Goal: Transaction & Acquisition: Purchase product/service

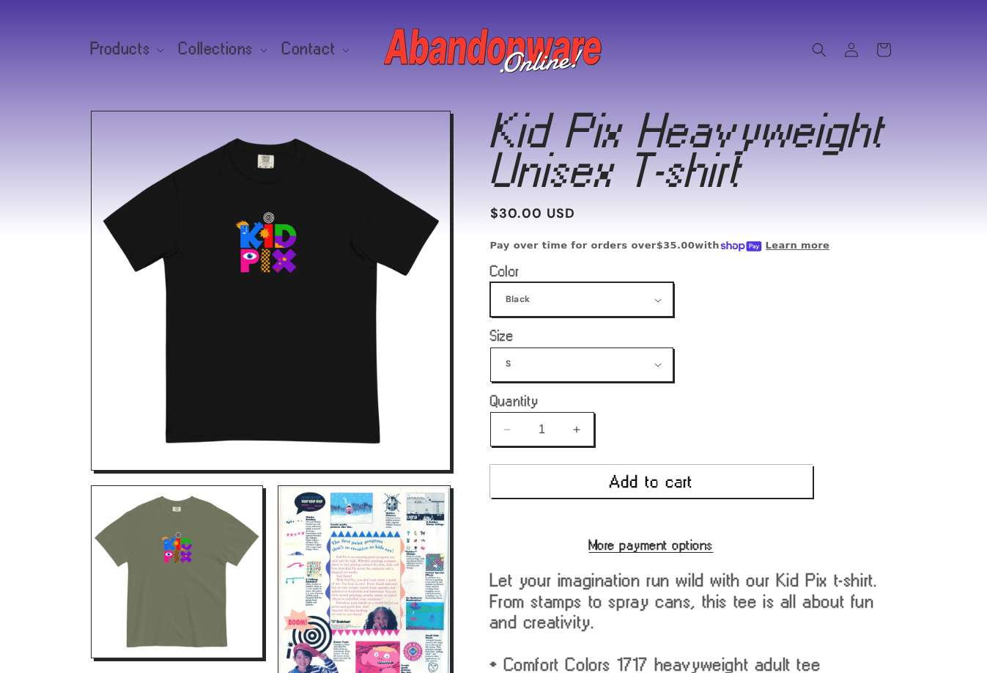
click at [603, 287] on select "Black True Navy [GEOGRAPHIC_DATA] Violet [GEOGRAPHIC_DATA] Butter [PERSON_NAME]" at bounding box center [582, 299] width 182 height 33
click at [605, 288] on select "Black True Navy Watermelon Violet Lagoon Blue Butter Moss" at bounding box center [582, 299] width 182 height 33
click at [608, 288] on select "Black True Navy Watermelon Violet Lagoon Blue Butter Moss" at bounding box center [582, 299] width 182 height 33
click at [491, 283] on select "Black True Navy Watermelon Violet Lagoon Blue Butter Moss" at bounding box center [582, 299] width 182 height 33
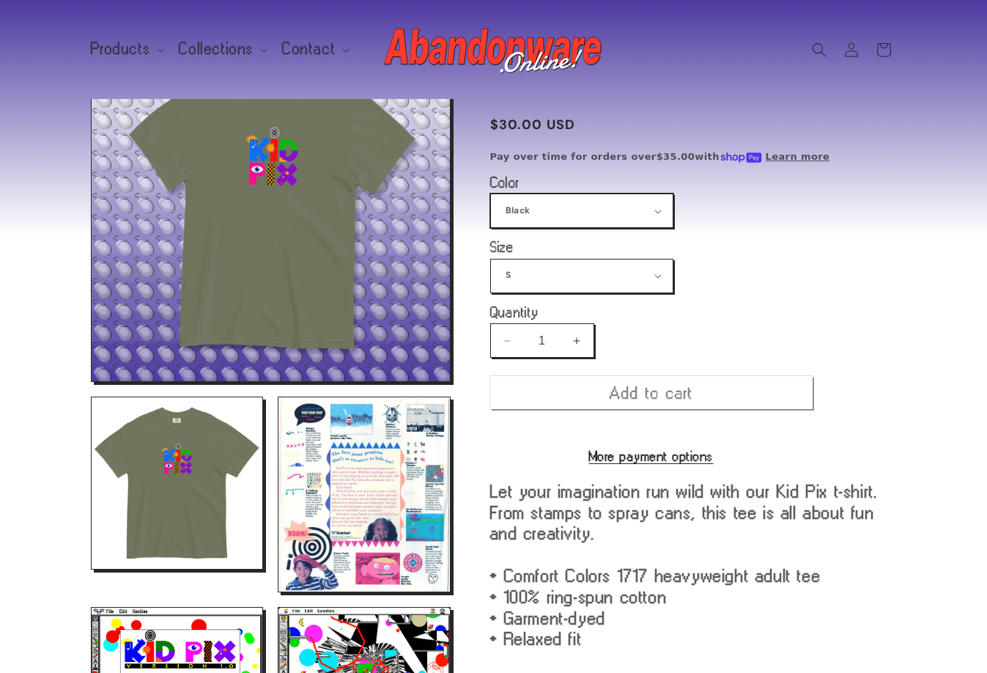
scroll to position [111, 0]
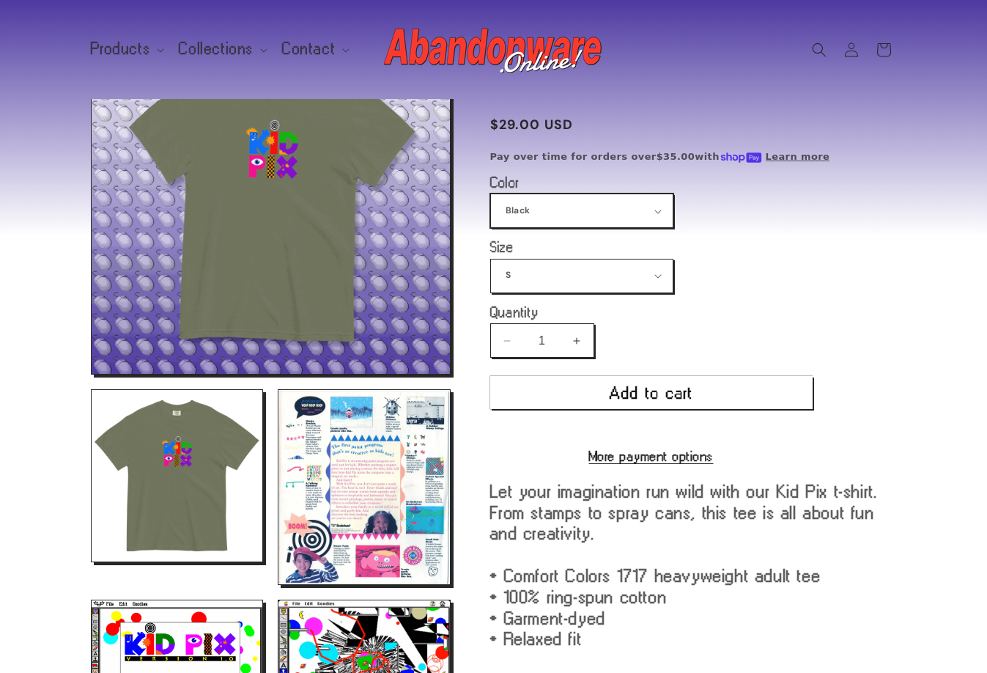
drag, startPoint x: 551, startPoint y: 215, endPoint x: 552, endPoint y: 226, distance: 11.1
click at [551, 215] on select "Black True Navy Watermelon Violet Lagoon Blue Butter Moss" at bounding box center [582, 210] width 182 height 33
click at [491, 194] on select "Black True Navy Watermelon Violet Lagoon Blue Butter Moss" at bounding box center [582, 210] width 182 height 33
click at [547, 218] on select "Black True Navy Watermelon Violet Lagoon Blue Butter Moss" at bounding box center [582, 210] width 182 height 33
click at [491, 194] on select "Black True Navy [GEOGRAPHIC_DATA] Violet [GEOGRAPHIC_DATA] Butter [PERSON_NAME]" at bounding box center [582, 210] width 182 height 33
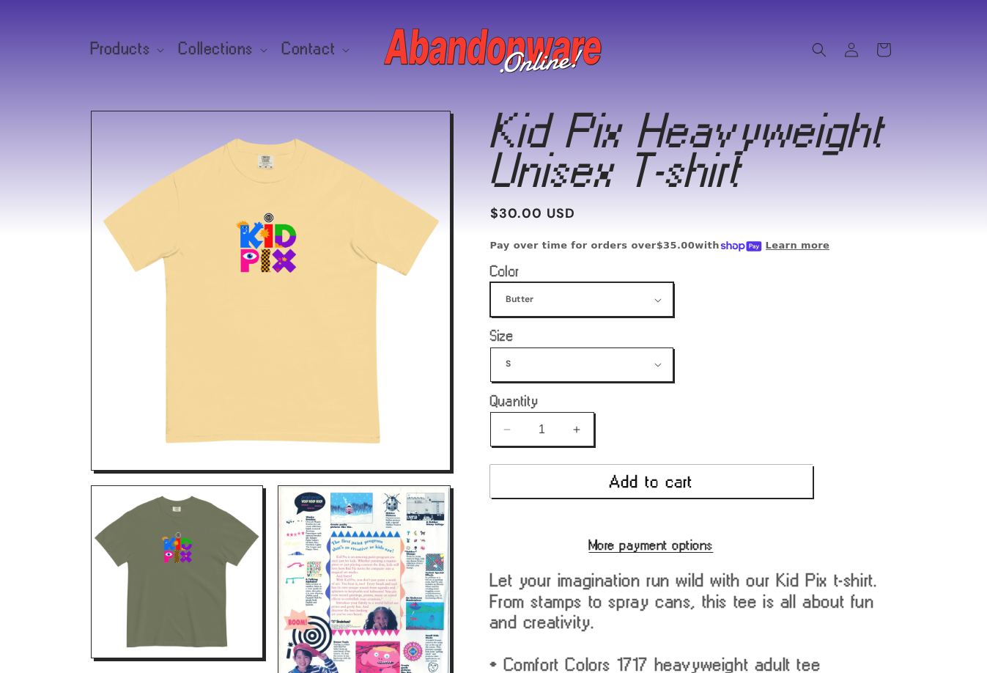
click at [563, 285] on select "Black True Navy [GEOGRAPHIC_DATA] Violet [GEOGRAPHIC_DATA] Butter [PERSON_NAME]" at bounding box center [582, 299] width 182 height 33
click at [491, 283] on select "Black True Navy [GEOGRAPHIC_DATA] Violet [GEOGRAPHIC_DATA] Butter [PERSON_NAME]" at bounding box center [582, 299] width 182 height 33
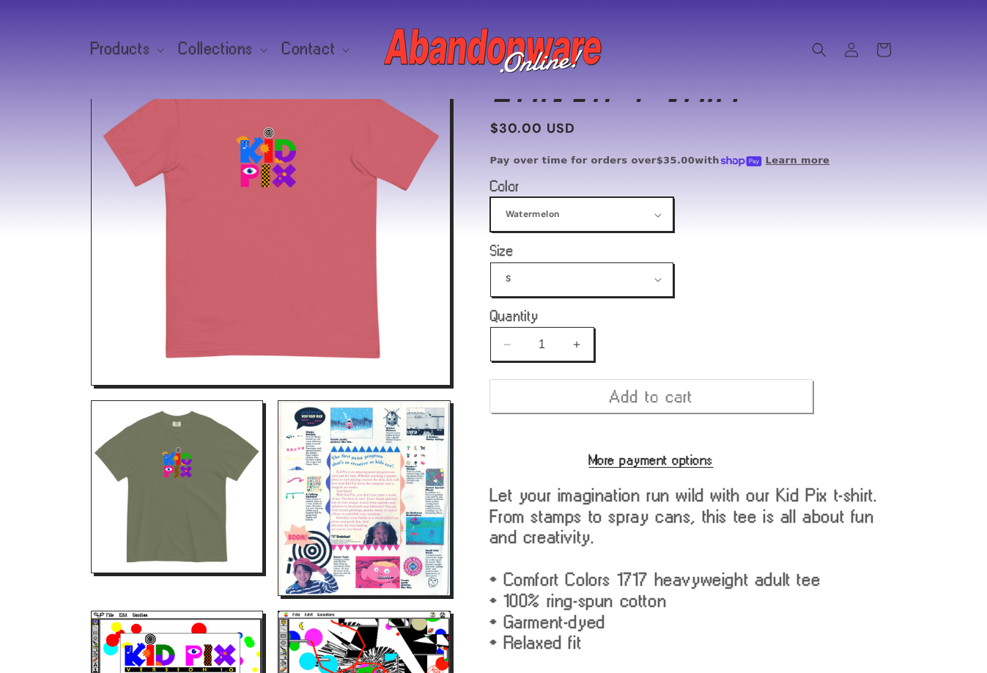
scroll to position [111, 0]
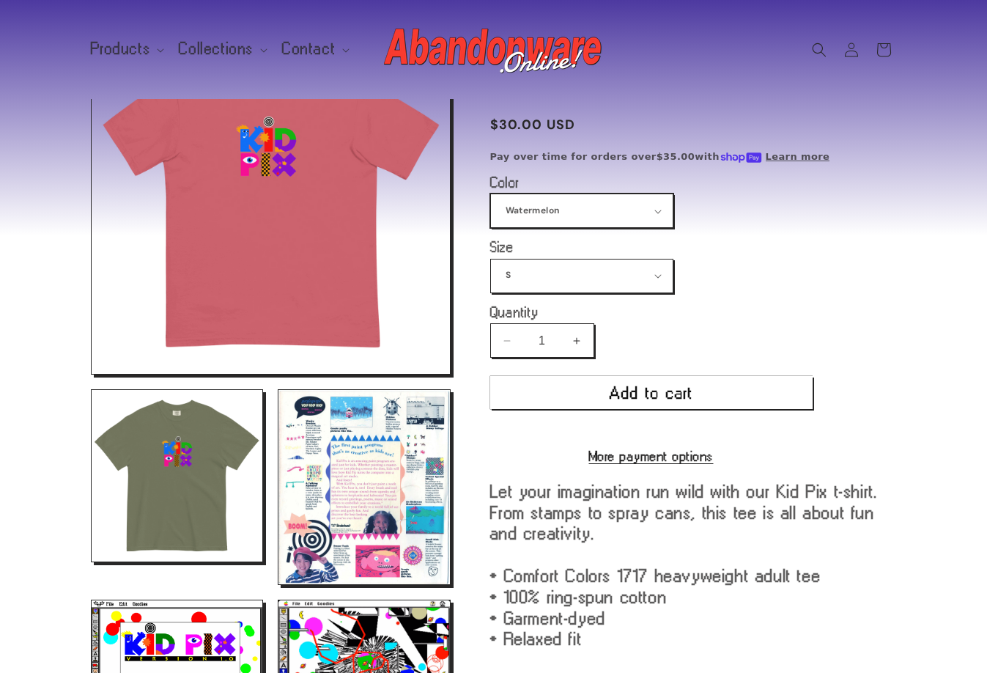
click at [544, 213] on select "Black True Navy [GEOGRAPHIC_DATA] Violet [GEOGRAPHIC_DATA] Butter [PERSON_NAME]" at bounding box center [582, 210] width 182 height 33
click at [491, 194] on select "Black True Navy [GEOGRAPHIC_DATA] Violet [GEOGRAPHIC_DATA] Butter [PERSON_NAME]" at bounding box center [582, 210] width 182 height 33
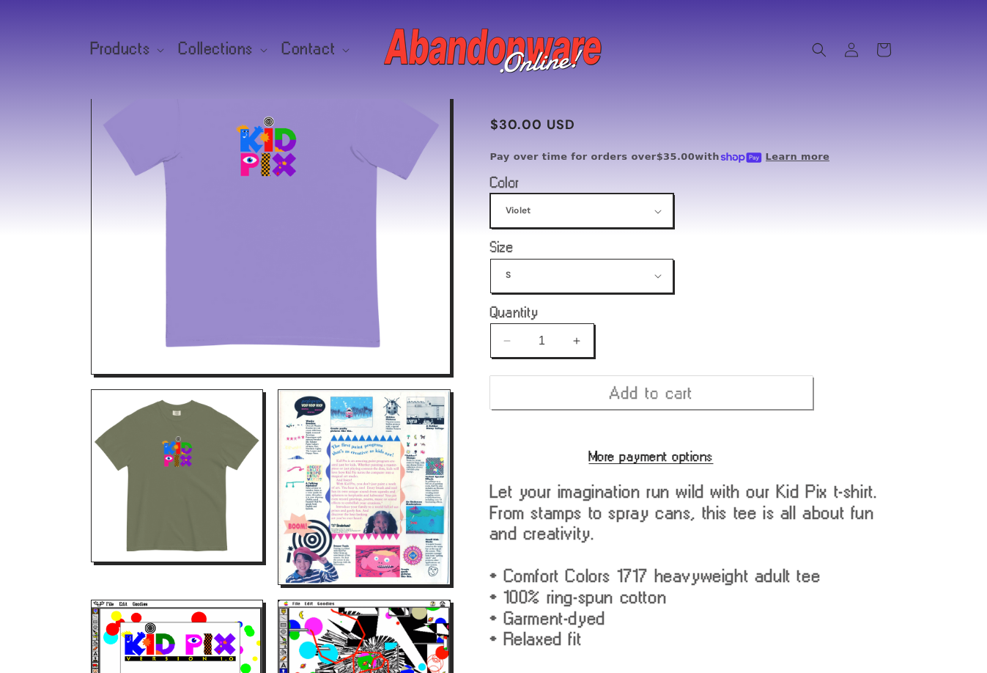
scroll to position [125, 0]
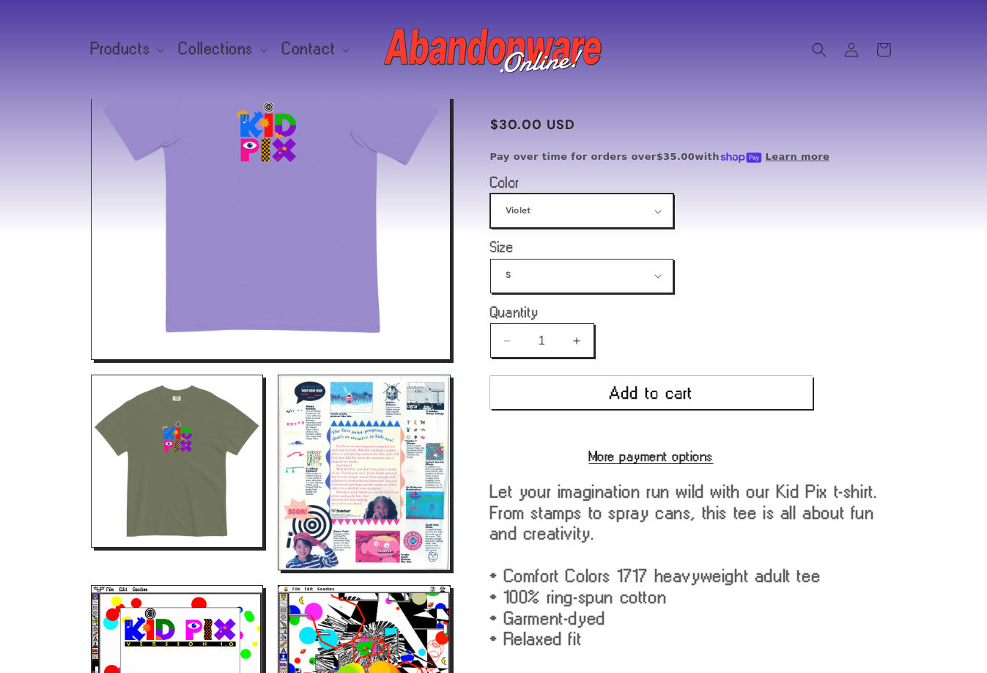
drag, startPoint x: 556, startPoint y: 218, endPoint x: 556, endPoint y: 226, distance: 8.1
click at [556, 218] on select "Black True Navy Watermelon Violet Lagoon Blue Butter Moss" at bounding box center [582, 210] width 182 height 33
click at [491, 194] on select "Black True Navy Watermelon Violet Lagoon Blue Butter Moss" at bounding box center [582, 210] width 182 height 33
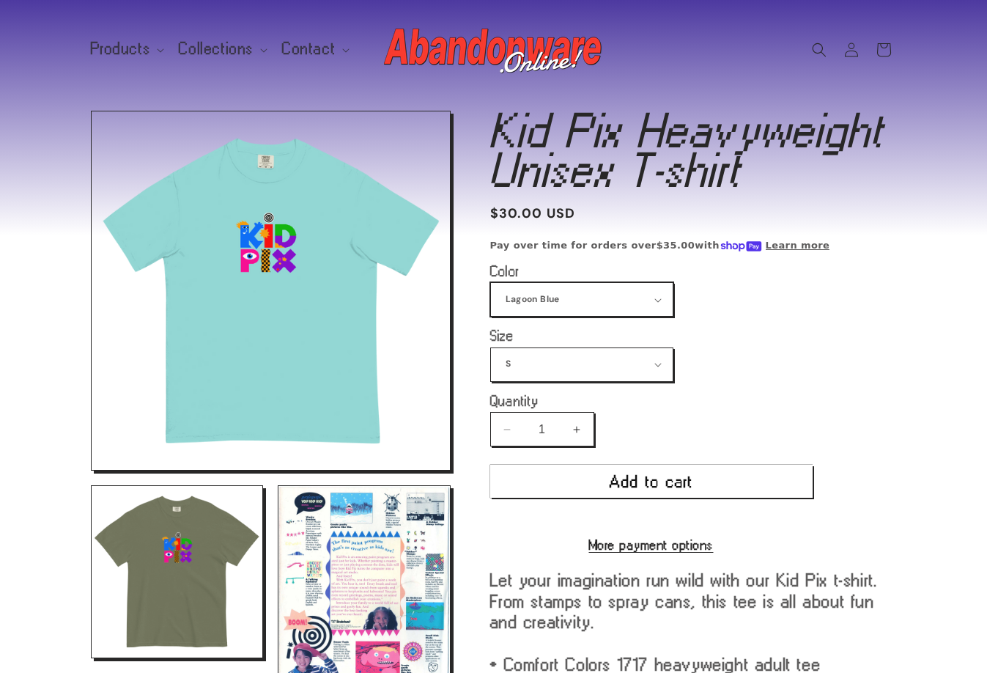
click at [585, 298] on select "Black True Navy Watermelon Violet Lagoon Blue Butter Moss" at bounding box center [582, 299] width 182 height 33
select select "Butter"
click at [491, 283] on select "Black True Navy Watermelon Violet Lagoon Blue Butter Moss" at bounding box center [582, 299] width 182 height 33
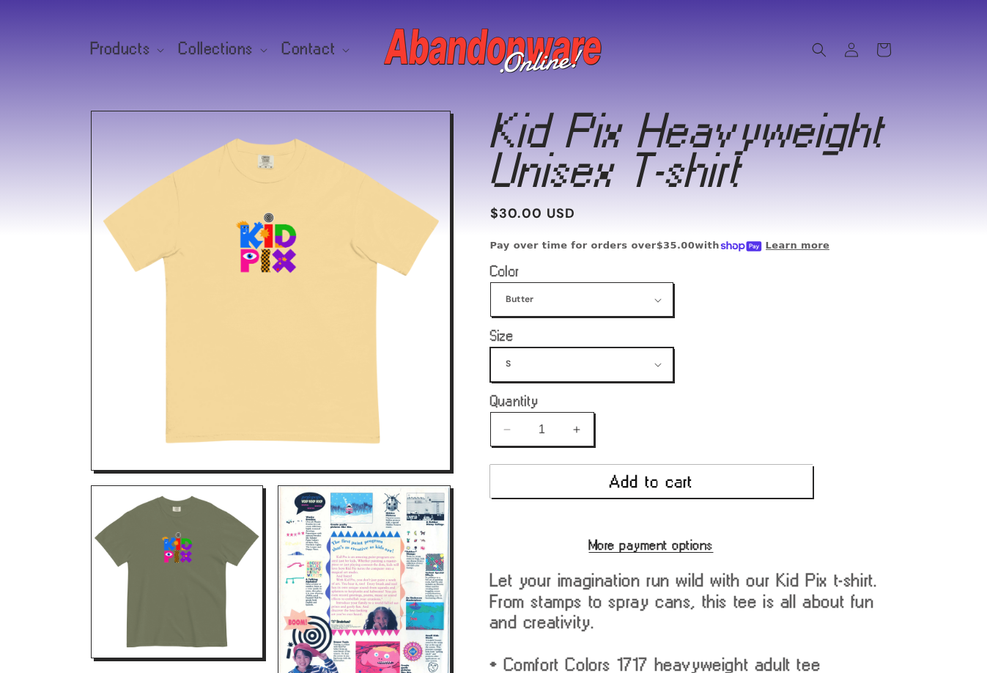
drag, startPoint x: 603, startPoint y: 378, endPoint x: 587, endPoint y: 378, distance: 15.4
click at [603, 378] on select "S M L XL 2XL 3XL 4XL" at bounding box center [582, 364] width 182 height 33
click at [576, 378] on select "S M L XL 2XL 3XL 4XL" at bounding box center [582, 364] width 182 height 33
select select "L"
click at [491, 348] on select "S M L XL 2XL 3XL 4XL" at bounding box center [582, 364] width 182 height 33
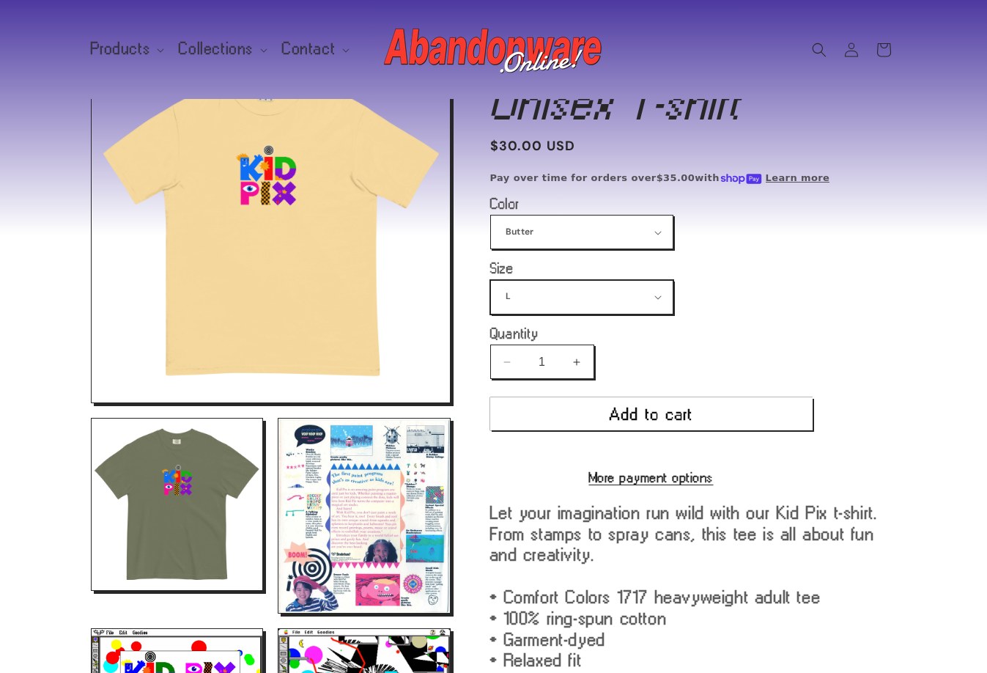
scroll to position [37, 0]
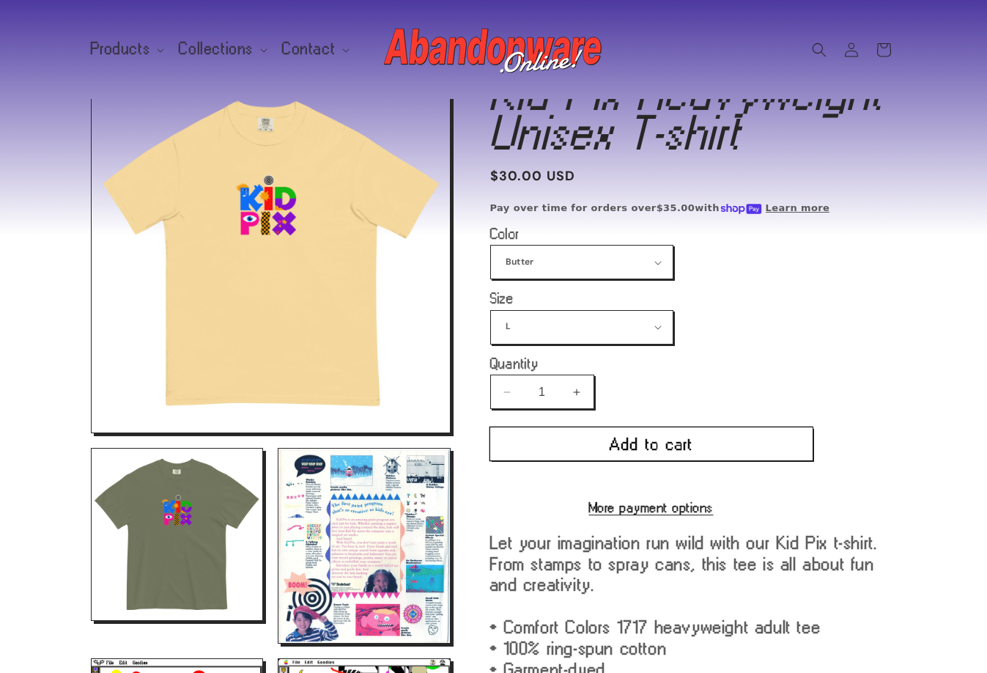
click at [681, 450] on button "Add to cart" at bounding box center [651, 443] width 323 height 33
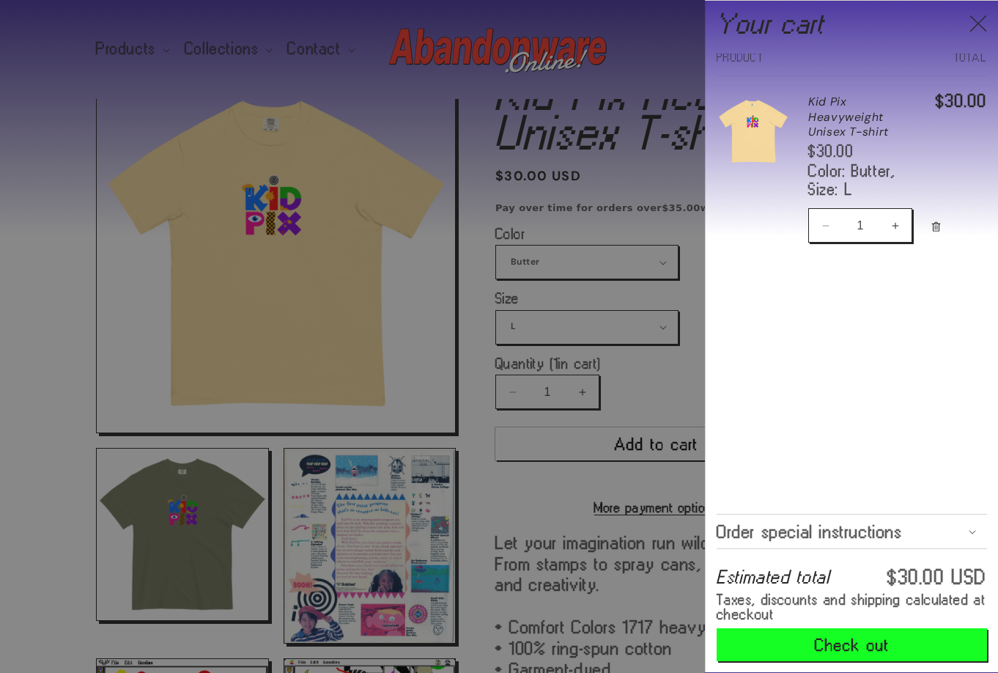
click at [686, 356] on div at bounding box center [499, 336] width 998 height 673
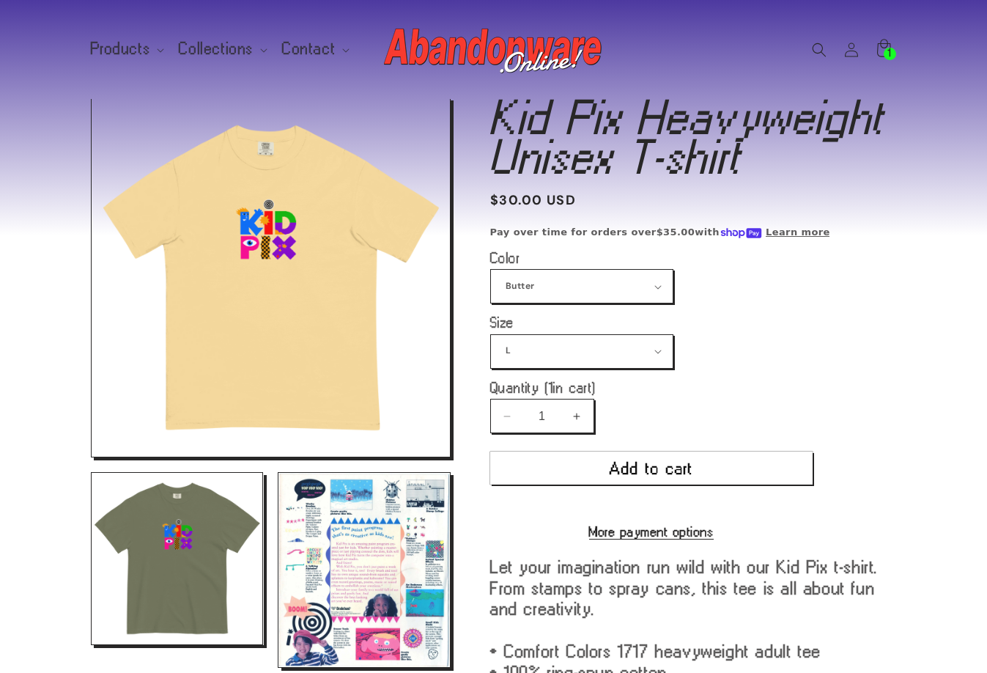
scroll to position [0, 0]
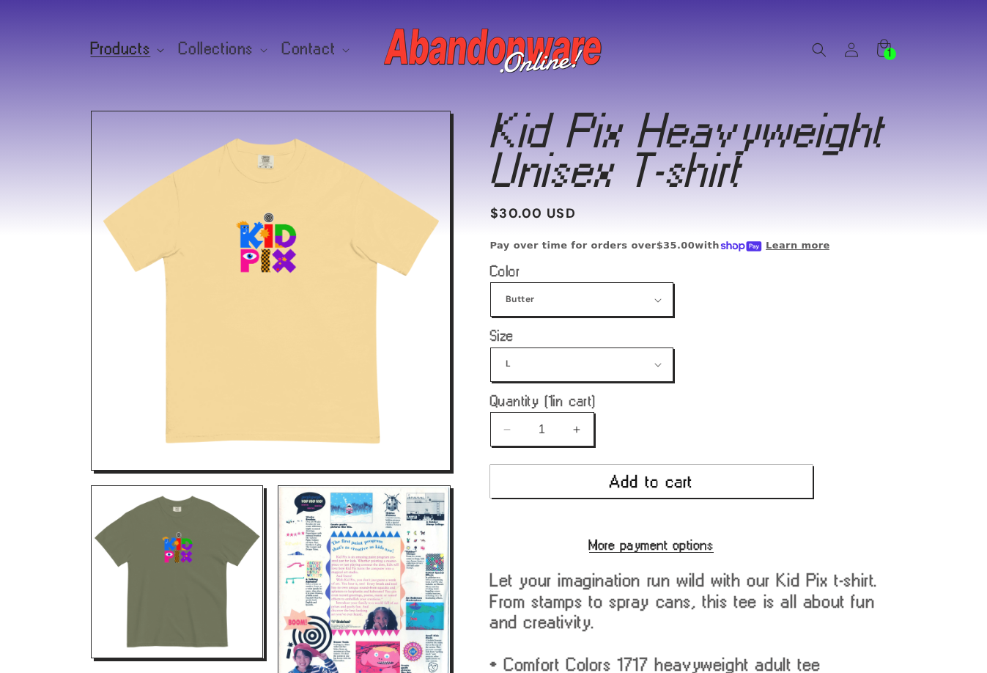
click at [150, 54] on summary "Products" at bounding box center [126, 49] width 89 height 31
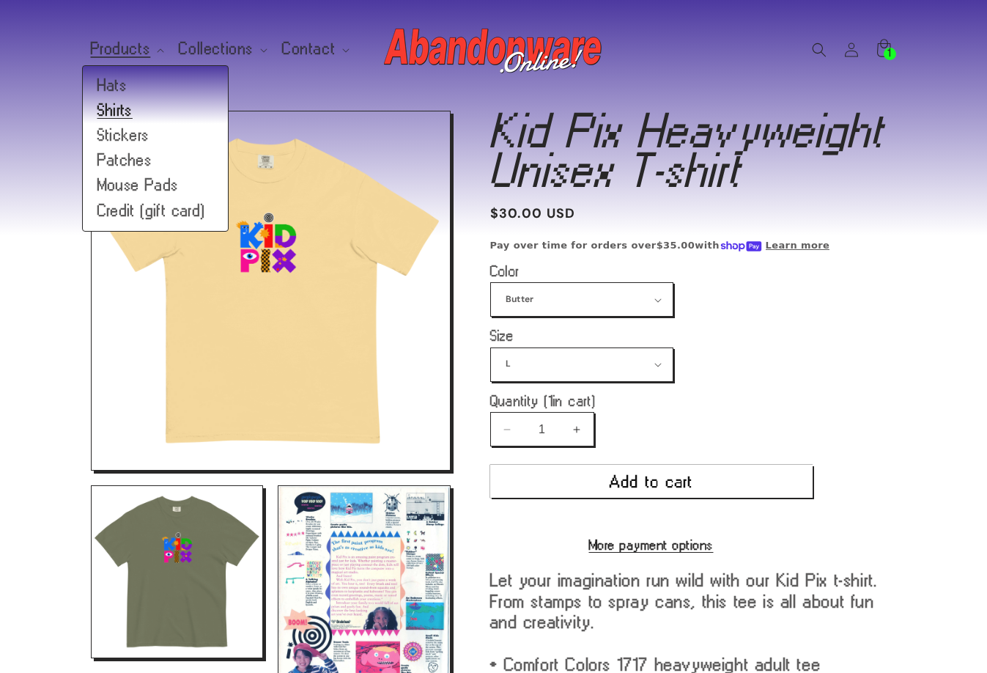
click at [112, 114] on link "Shirts" at bounding box center [155, 110] width 145 height 25
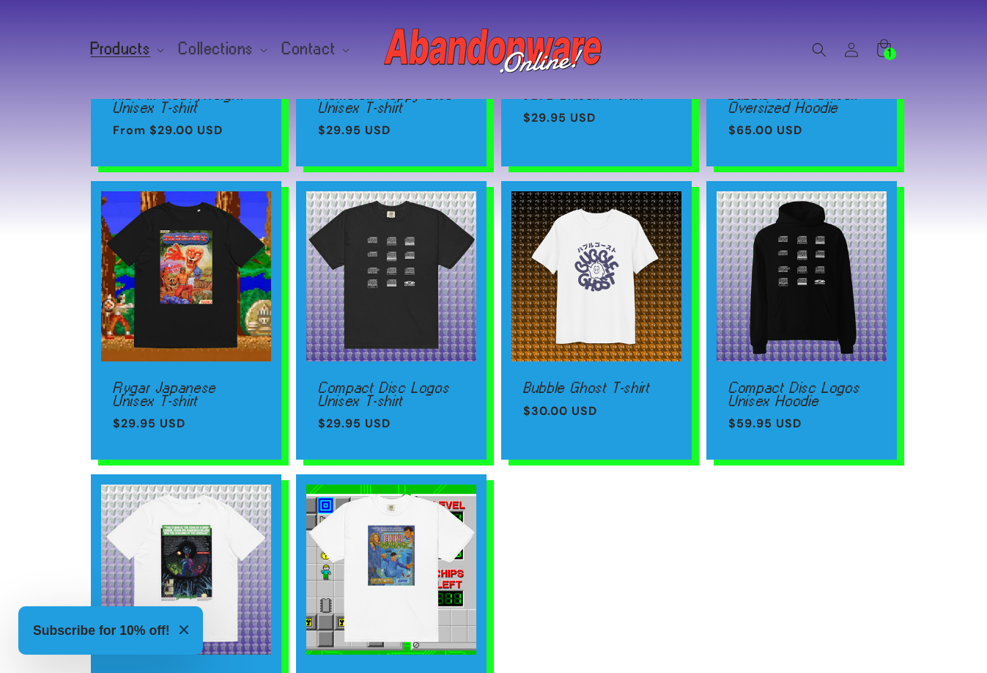
scroll to position [586, 0]
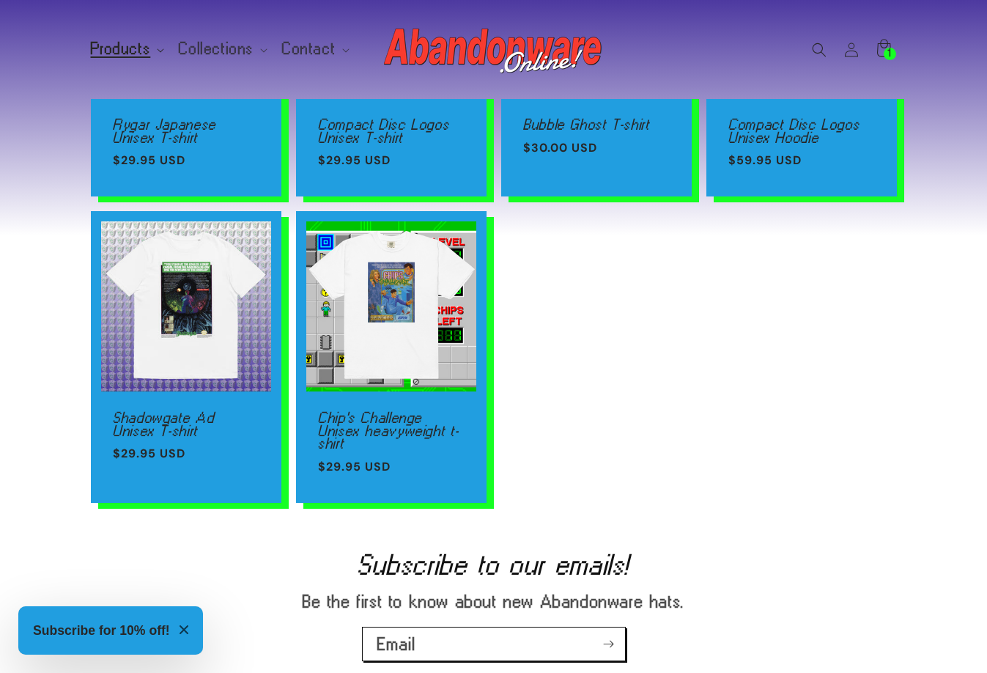
click at [122, 50] on span "Products" at bounding box center [121, 49] width 60 height 13
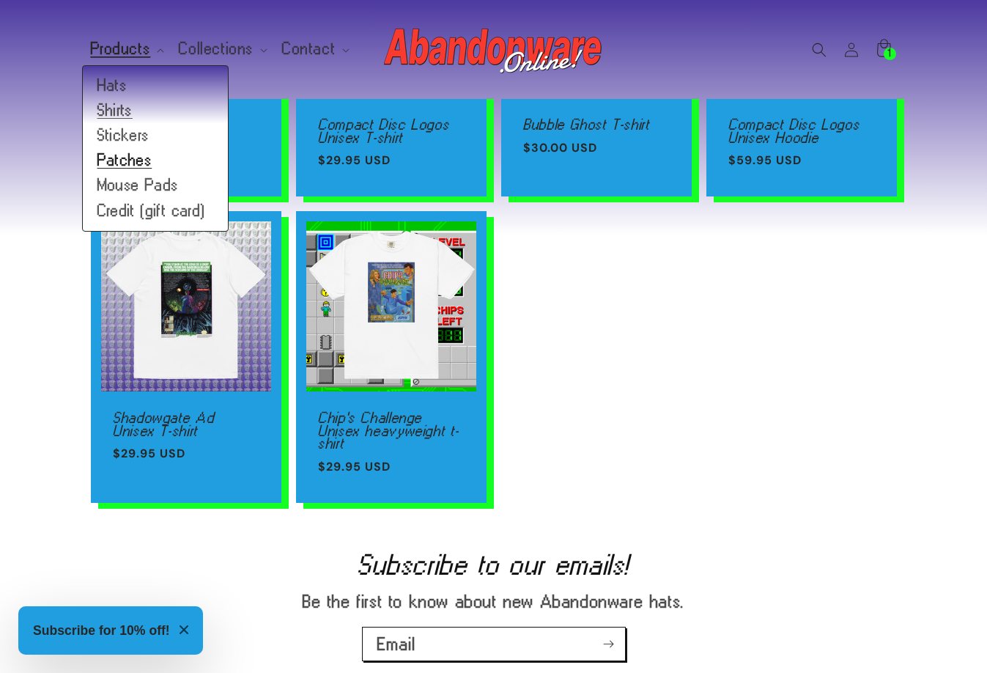
click at [129, 161] on link "Patches" at bounding box center [155, 160] width 145 height 25
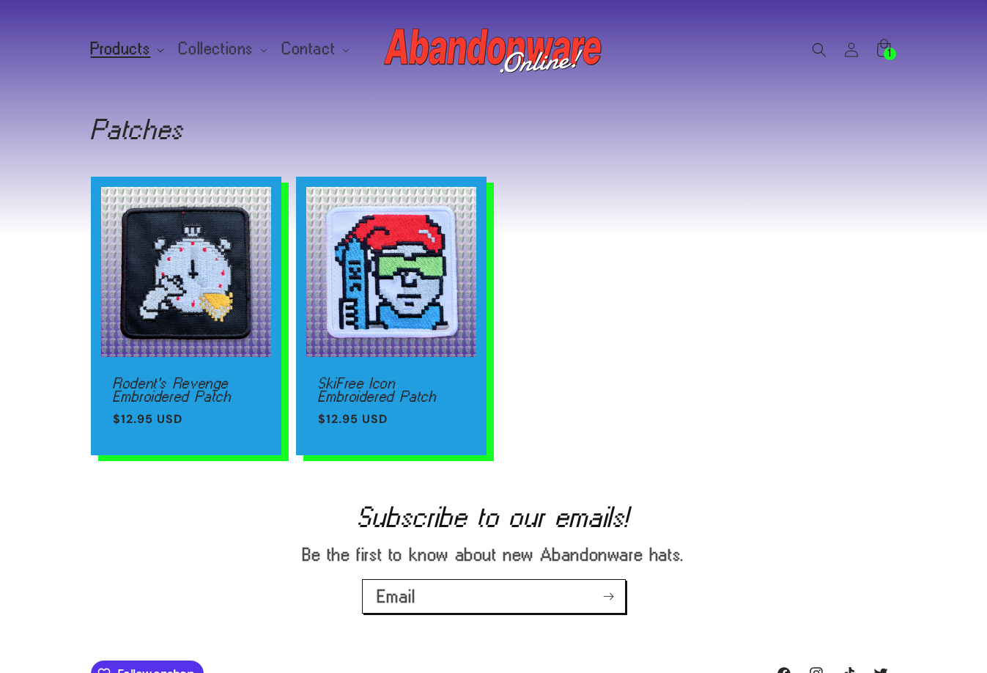
click at [117, 45] on span "Products" at bounding box center [121, 49] width 60 height 13
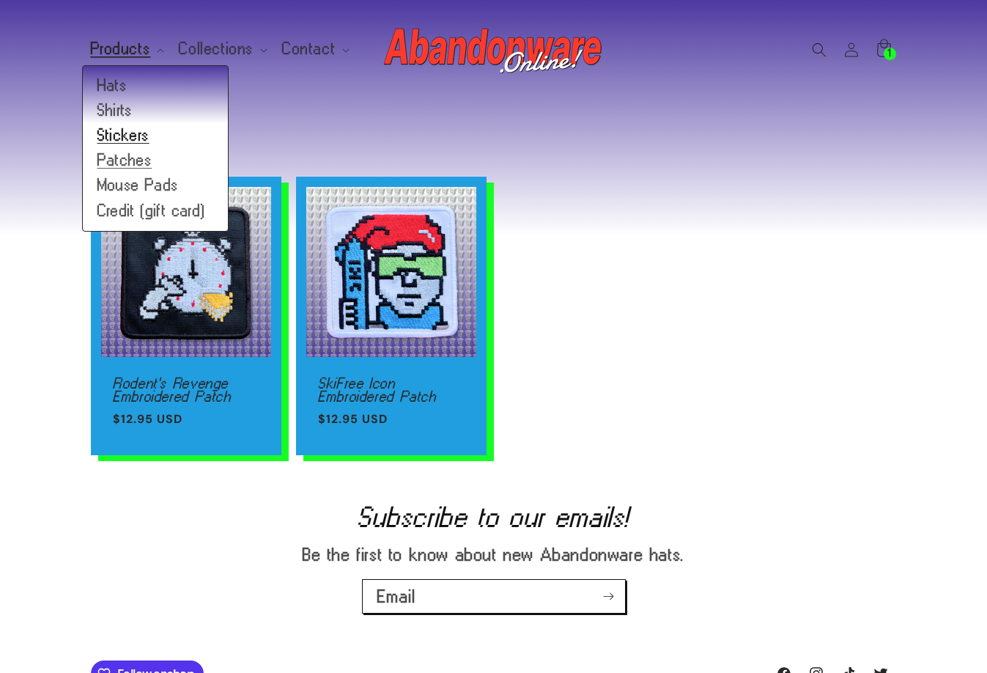
click at [134, 137] on link "Stickers" at bounding box center [155, 135] width 145 height 25
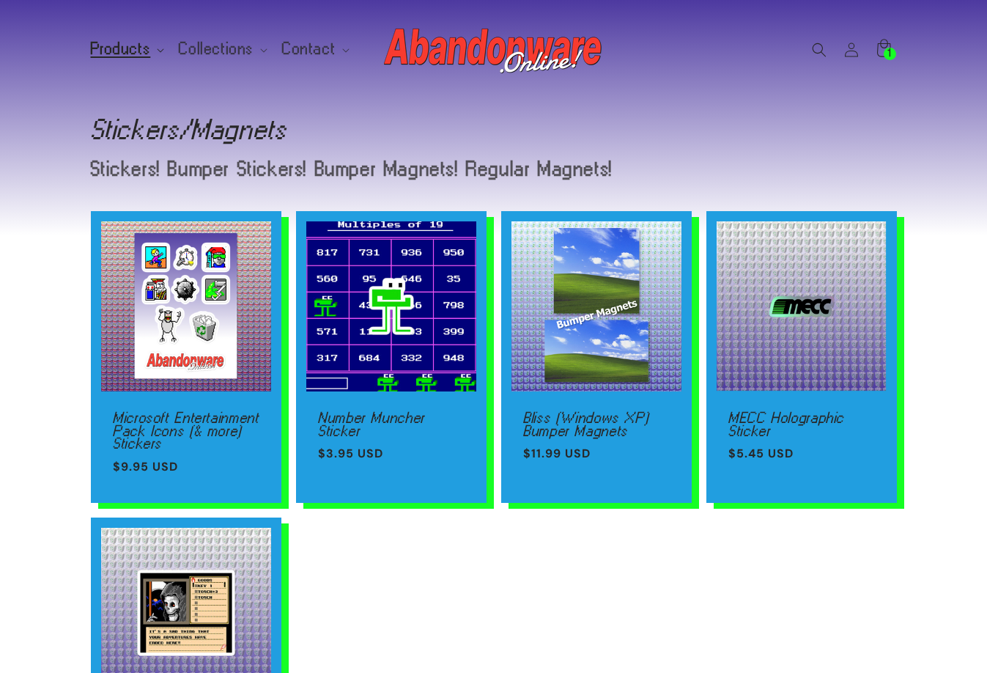
click at [131, 50] on span "Products" at bounding box center [121, 49] width 60 height 13
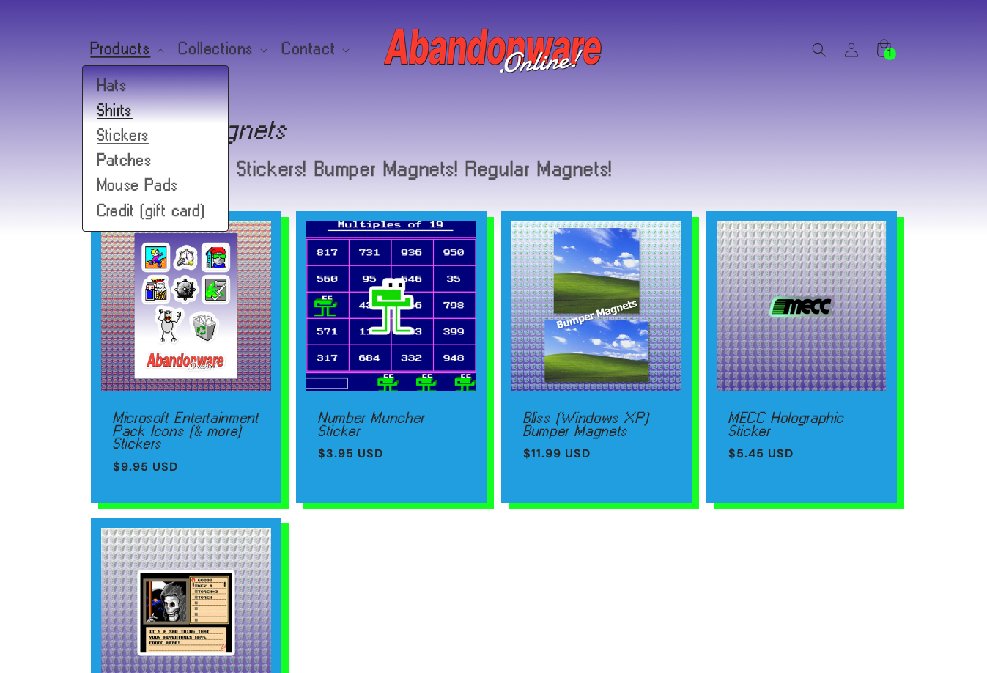
click at [126, 105] on link "Shirts" at bounding box center [155, 110] width 145 height 25
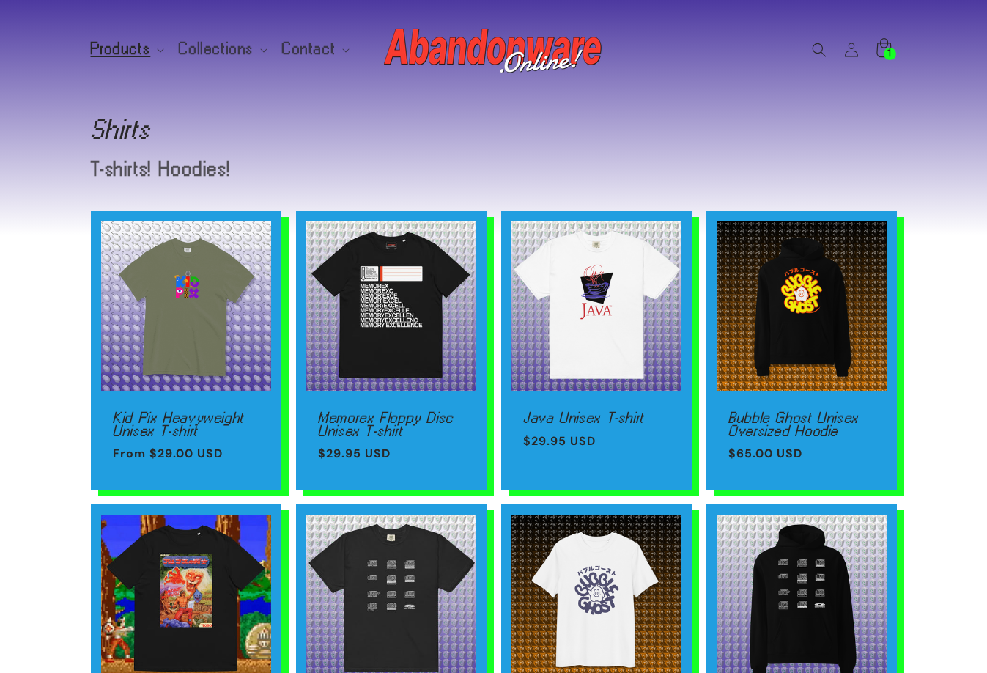
click at [880, 44] on icon at bounding box center [884, 47] width 15 height 19
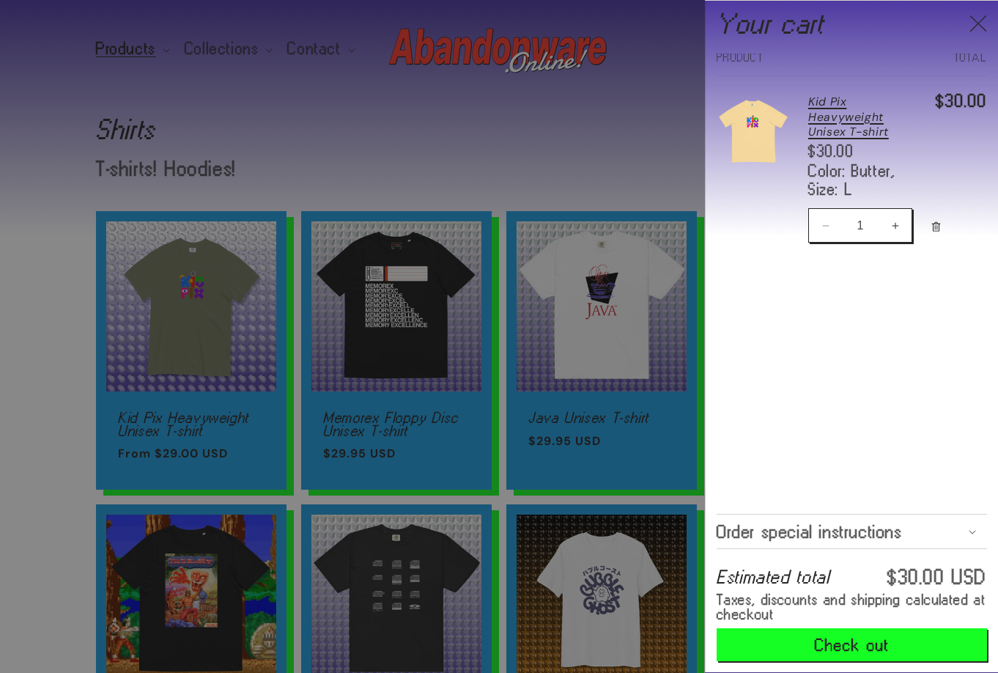
click at [848, 129] on link "Kid Pix Heavyweight Unisex T-shirt" at bounding box center [863, 117] width 109 height 45
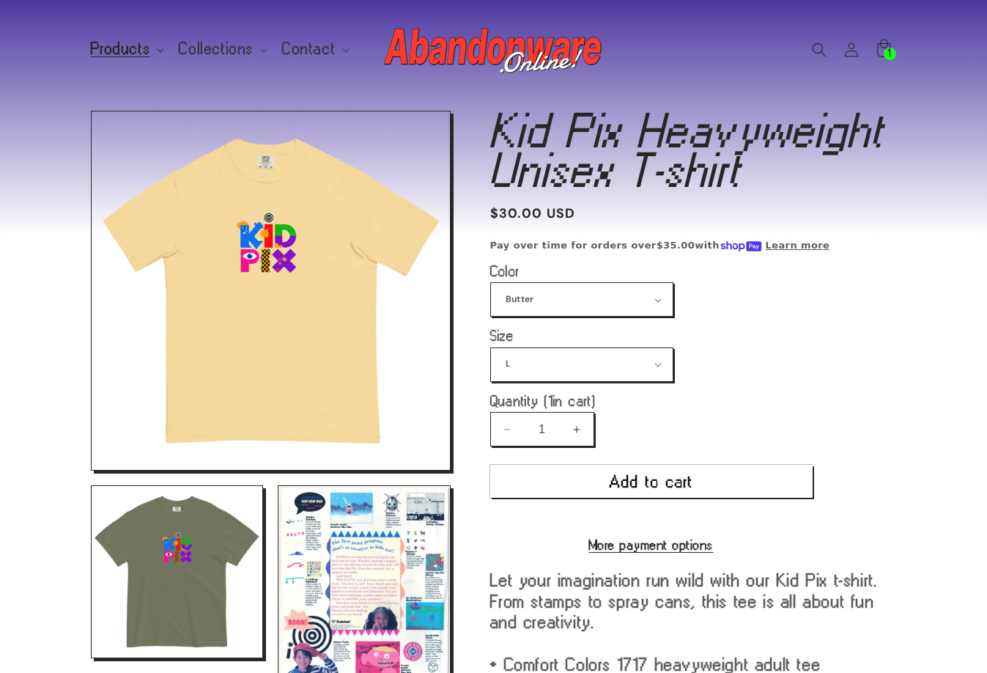
click at [145, 52] on span "Products" at bounding box center [121, 49] width 60 height 13
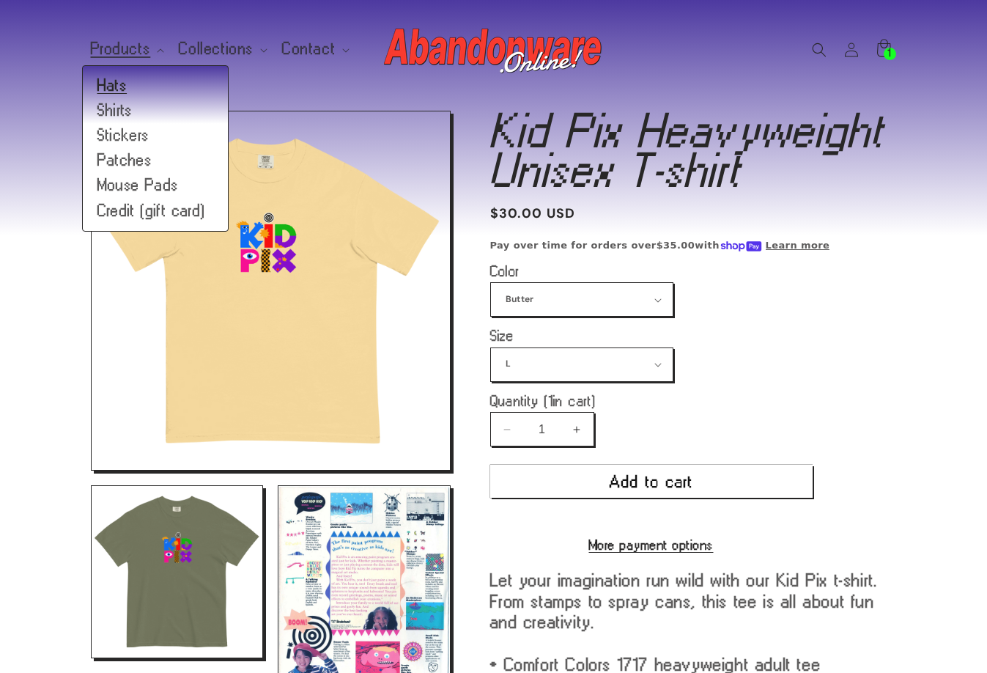
click at [112, 81] on link "Hats" at bounding box center [155, 85] width 145 height 25
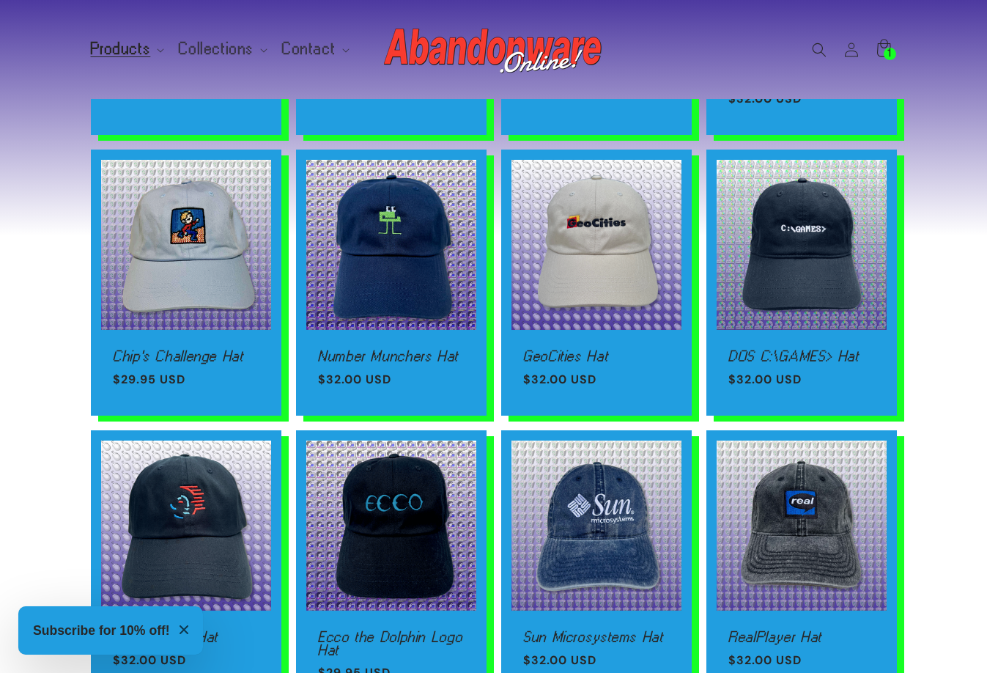
scroll to position [880, 0]
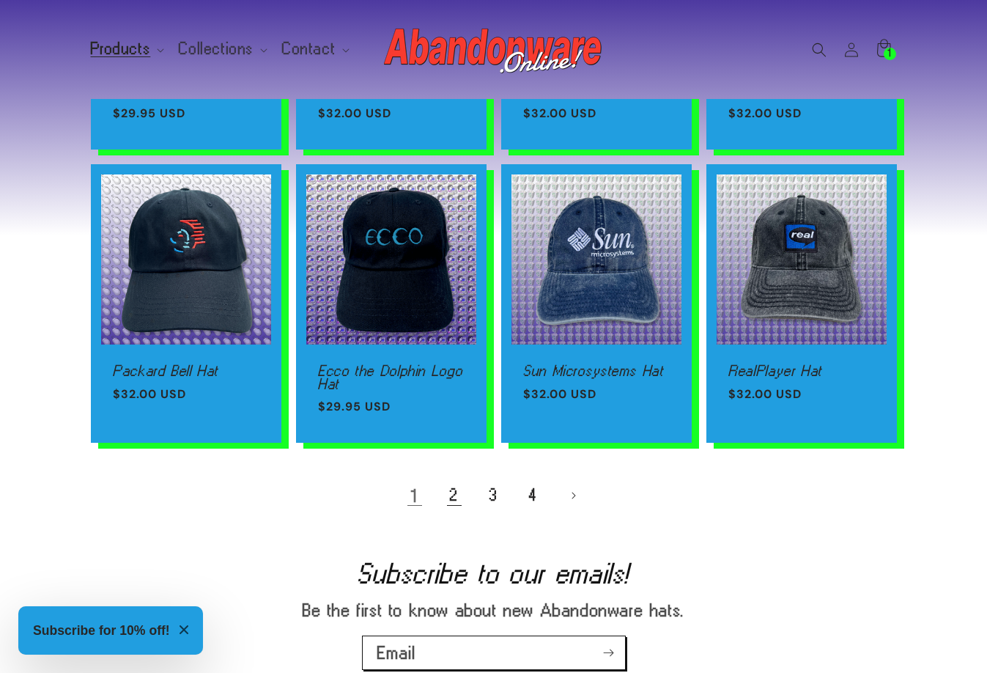
click at [456, 501] on link "2" at bounding box center [454, 495] width 32 height 32
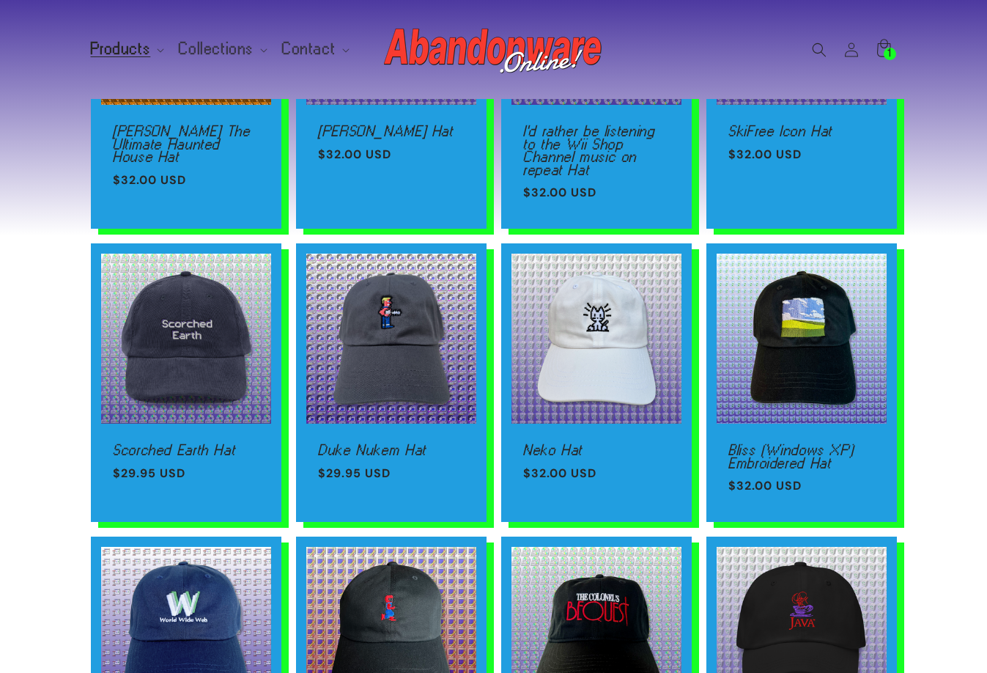
scroll to position [806, 0]
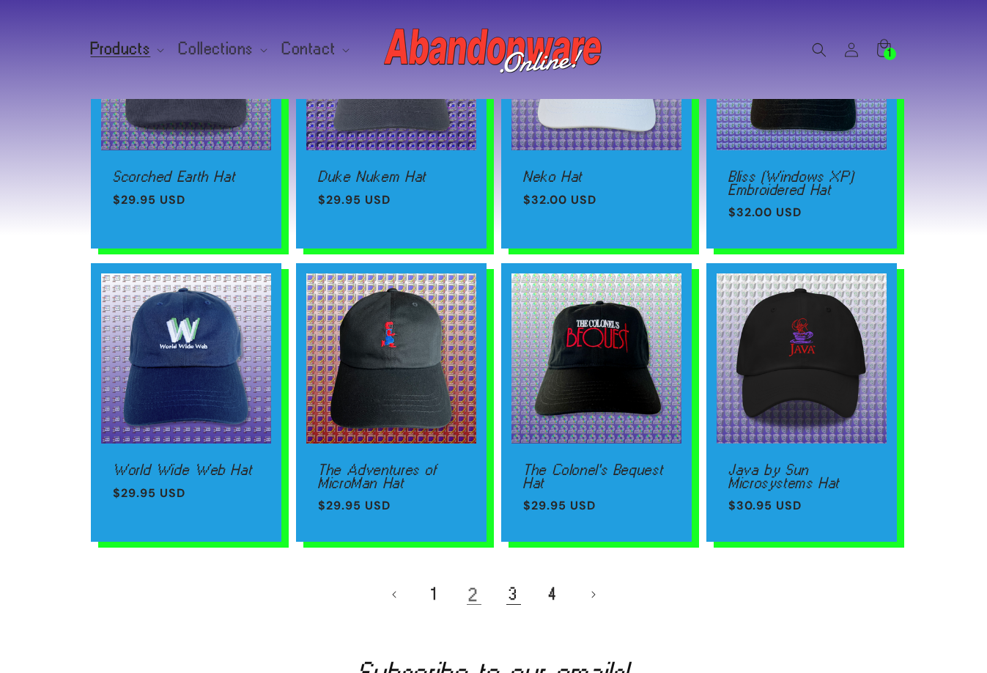
click at [515, 595] on link "3" at bounding box center [514, 594] width 32 height 32
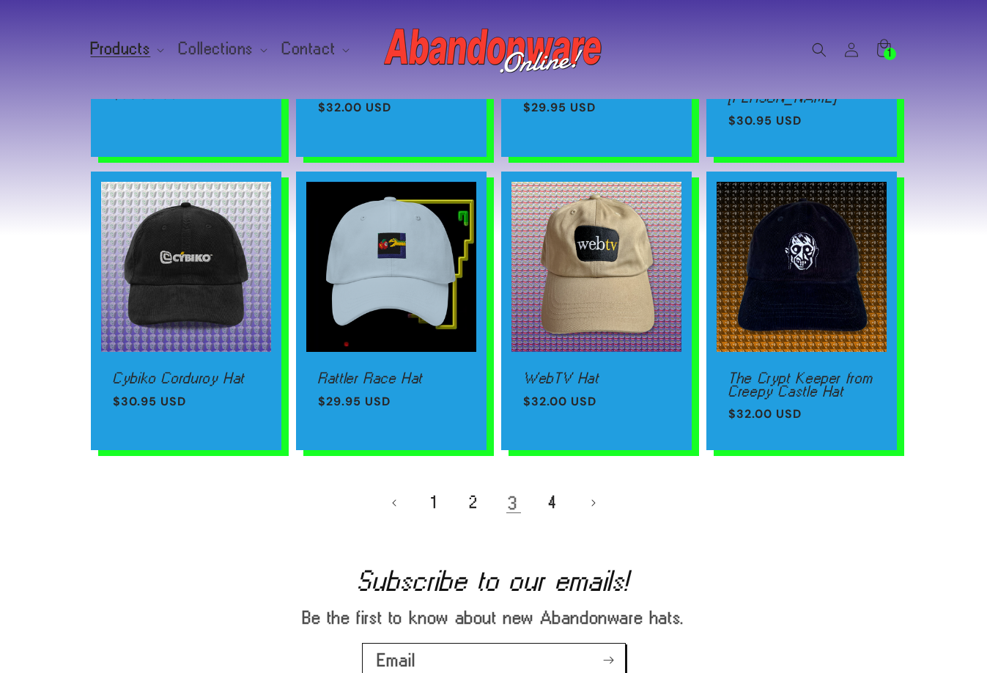
scroll to position [880, 0]
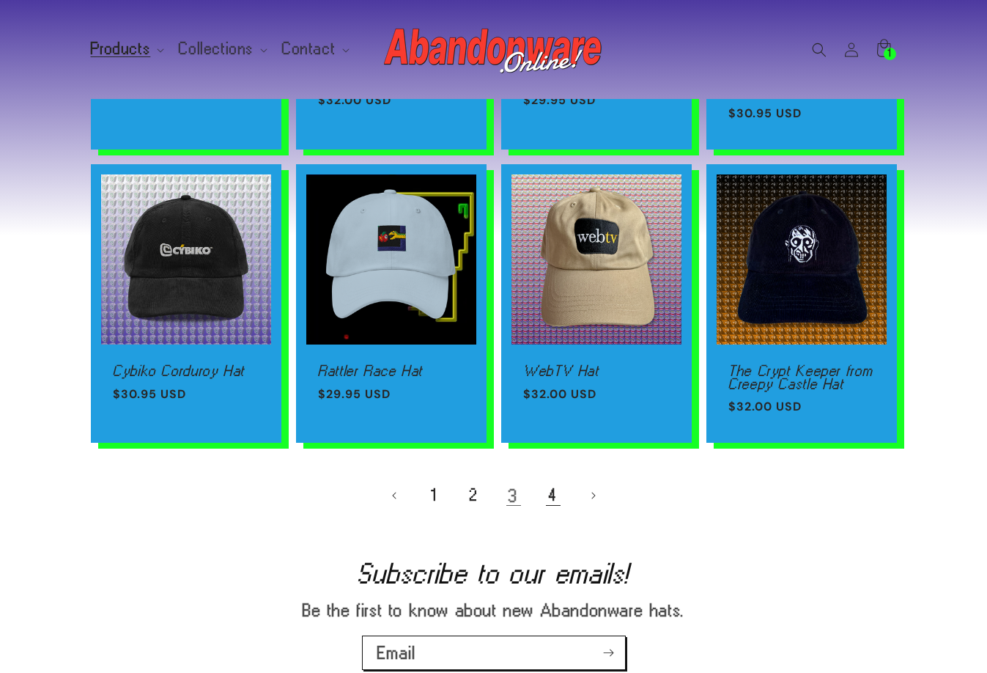
click at [554, 483] on link "4" at bounding box center [553, 495] width 32 height 32
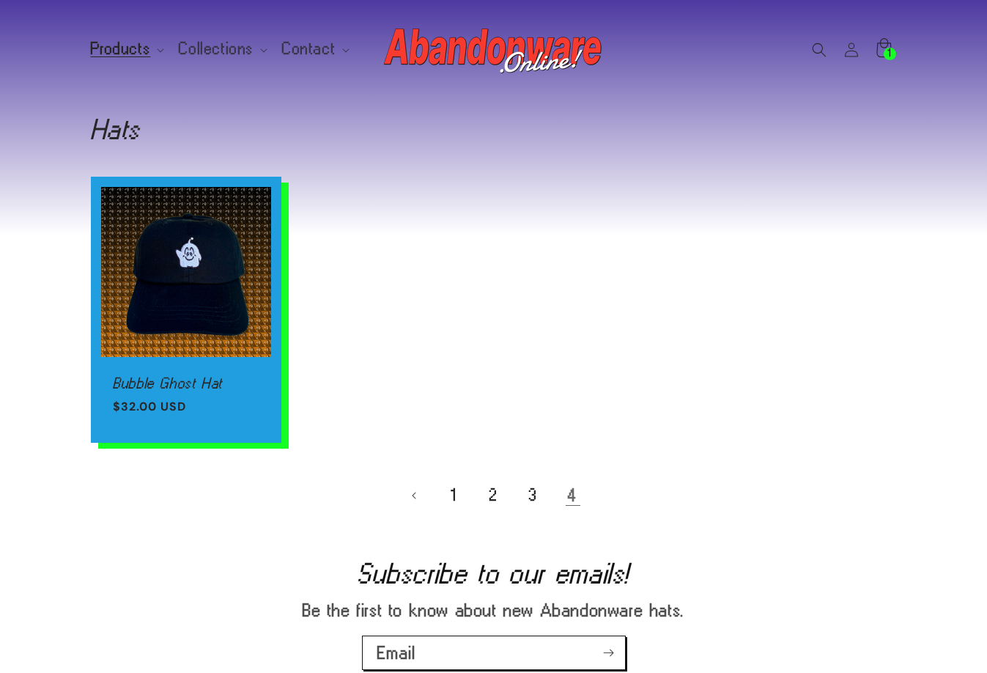
click at [891, 59] on span "1" at bounding box center [890, 54] width 4 height 12
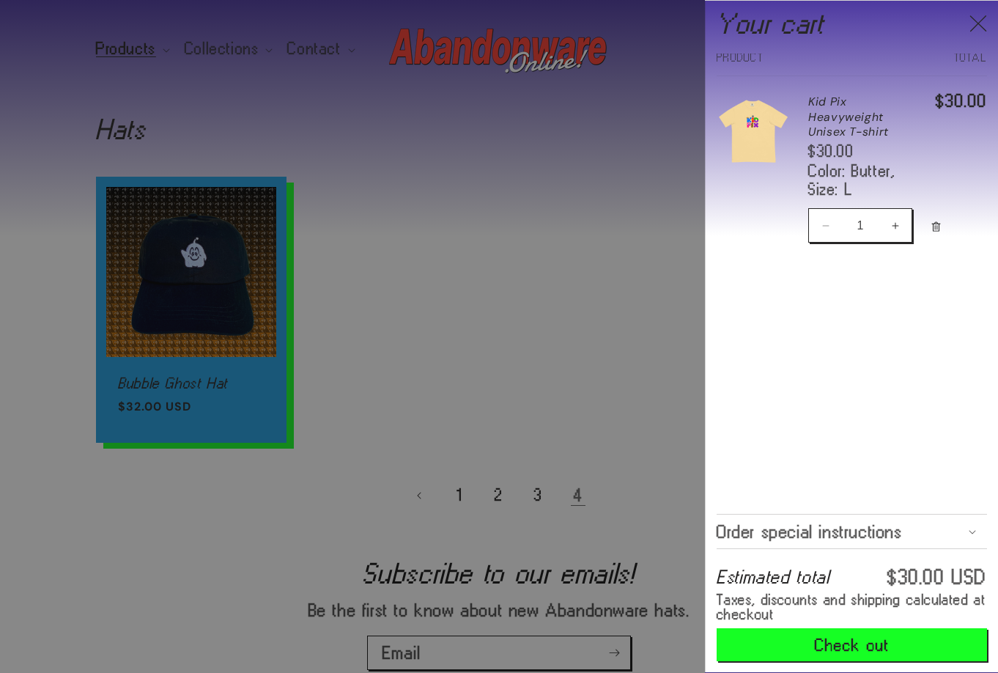
click at [749, 124] on link "Your cart" at bounding box center [753, 164] width 73 height 169
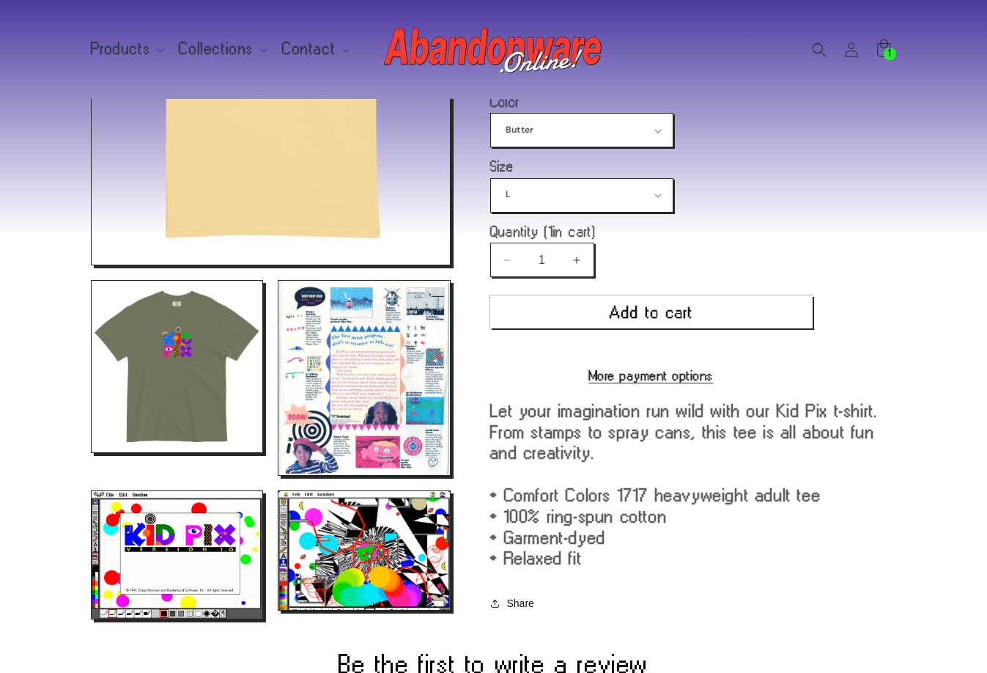
scroll to position [73, 0]
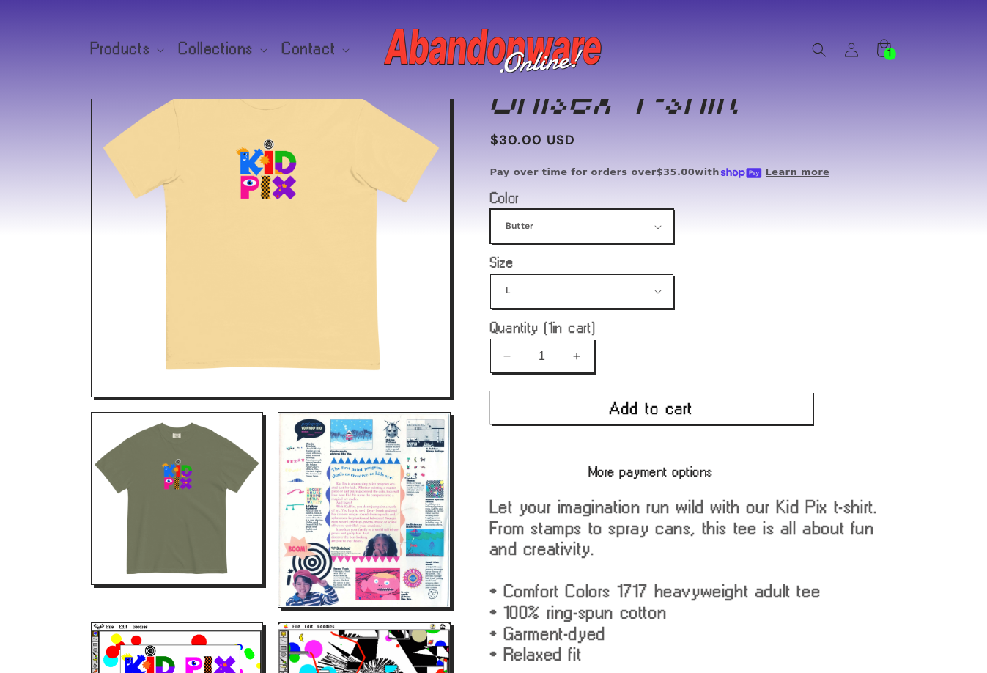
click at [552, 235] on select "Black True Navy [GEOGRAPHIC_DATA] Violet [GEOGRAPHIC_DATA] Butter [PERSON_NAME]" at bounding box center [582, 226] width 182 height 33
click at [491, 210] on select "Black True Navy [GEOGRAPHIC_DATA] Violet [GEOGRAPHIC_DATA] Butter [PERSON_NAME]" at bounding box center [582, 226] width 182 height 33
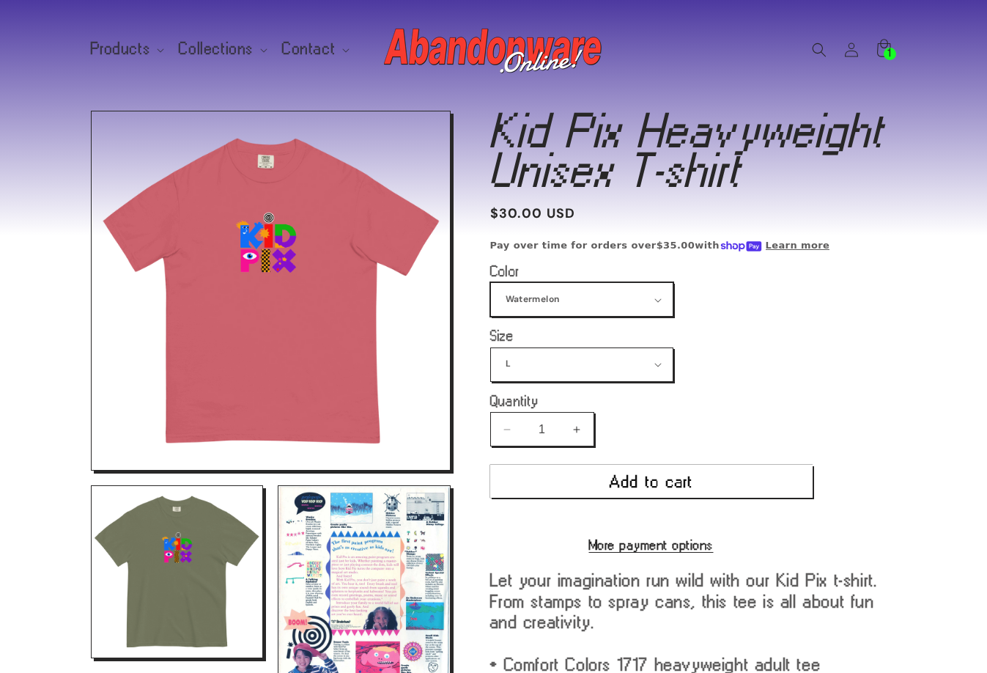
drag, startPoint x: 585, startPoint y: 288, endPoint x: 553, endPoint y: 323, distance: 46.7
click at [585, 288] on select "Black True Navy [GEOGRAPHIC_DATA] Violet [GEOGRAPHIC_DATA] Butter [PERSON_NAME]" at bounding box center [582, 299] width 182 height 33
drag, startPoint x: 552, startPoint y: 304, endPoint x: 548, endPoint y: 312, distance: 8.9
click at [552, 304] on select "Black True Navy Watermelon Violet Lagoon Blue Butter Moss" at bounding box center [582, 299] width 182 height 33
click at [491, 283] on select "Black True Navy Watermelon Violet Lagoon Blue Butter Moss" at bounding box center [582, 299] width 182 height 33
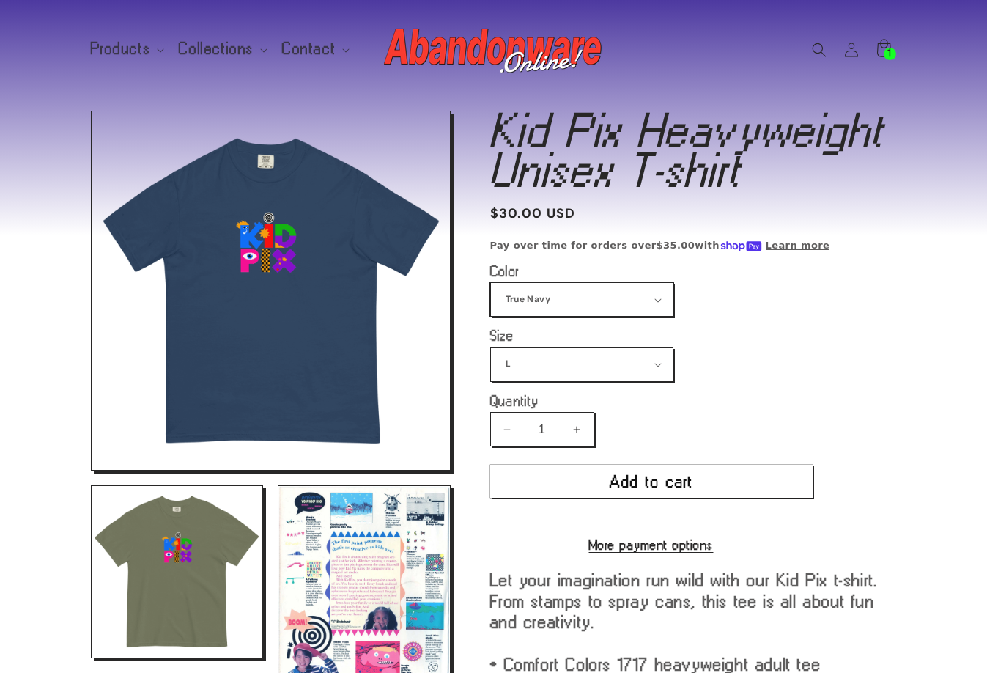
click at [583, 294] on select "Black True Navy Watermelon Violet Lagoon Blue Butter Moss" at bounding box center [582, 299] width 182 height 33
click at [491, 283] on select "Black True Navy Watermelon Violet Lagoon Blue Butter Moss" at bounding box center [582, 299] width 182 height 33
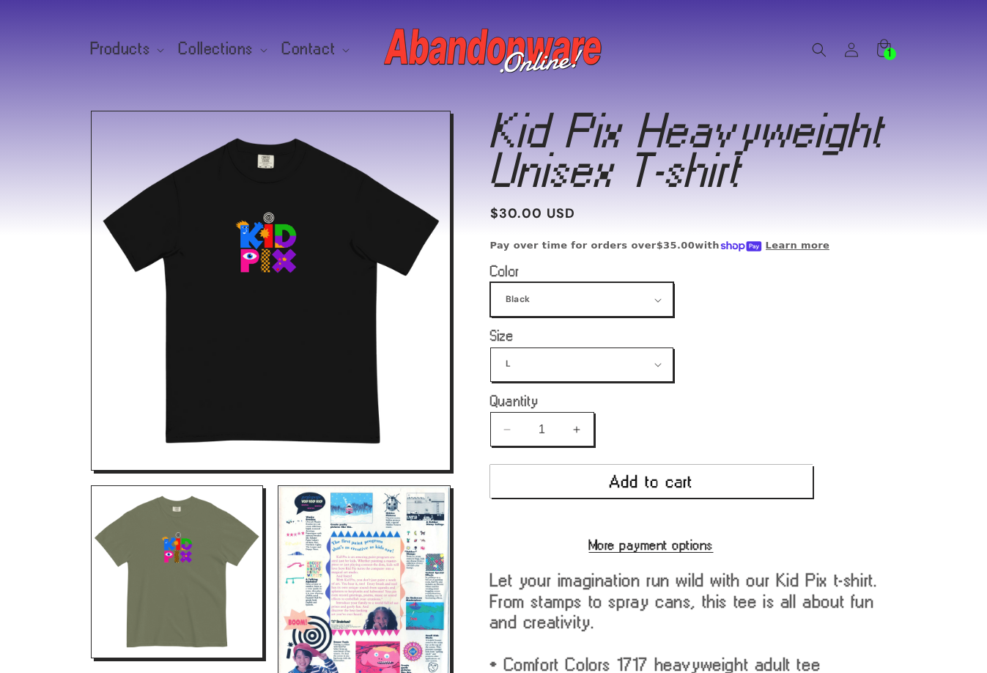
drag, startPoint x: 614, startPoint y: 298, endPoint x: 595, endPoint y: 314, distance: 24.9
click at [614, 298] on select "Black True Navy Watermelon Violet Lagoon Blue Butter Moss" at bounding box center [582, 299] width 182 height 33
click at [491, 283] on select "Black True Navy Watermelon Violet Lagoon Blue Butter Moss" at bounding box center [582, 299] width 182 height 33
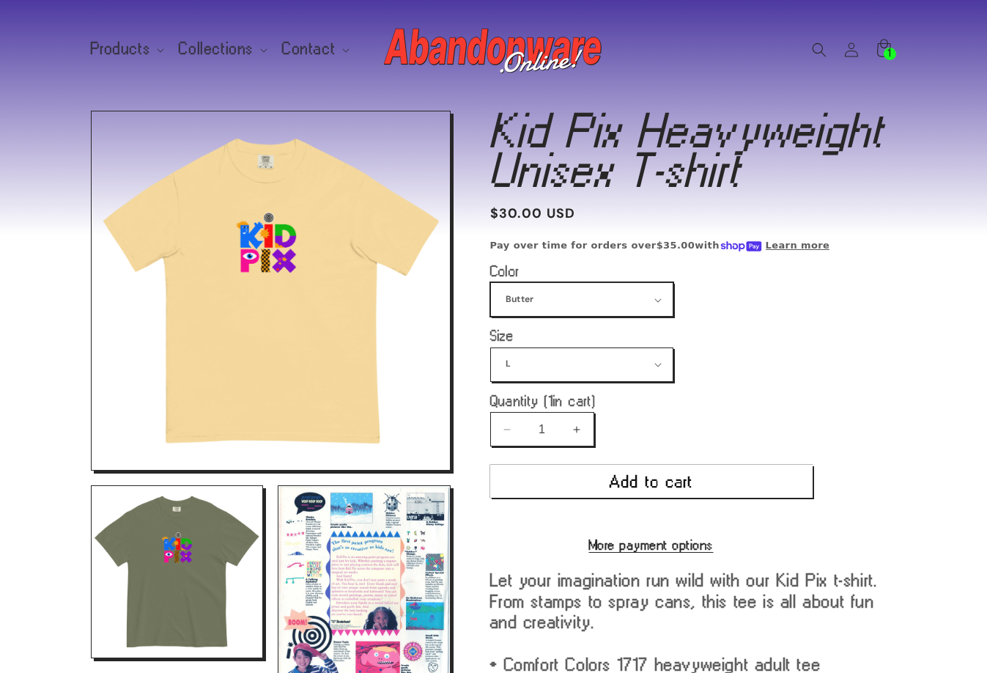
drag, startPoint x: 608, startPoint y: 301, endPoint x: 600, endPoint y: 314, distance: 16.1
click at [608, 301] on select "Black True Navy Watermelon Violet Lagoon Blue Butter Moss" at bounding box center [582, 299] width 182 height 33
select select "Lagoon Blue"
click at [491, 283] on select "Black True Navy Watermelon Violet Lagoon Blue Butter Moss" at bounding box center [582, 299] width 182 height 33
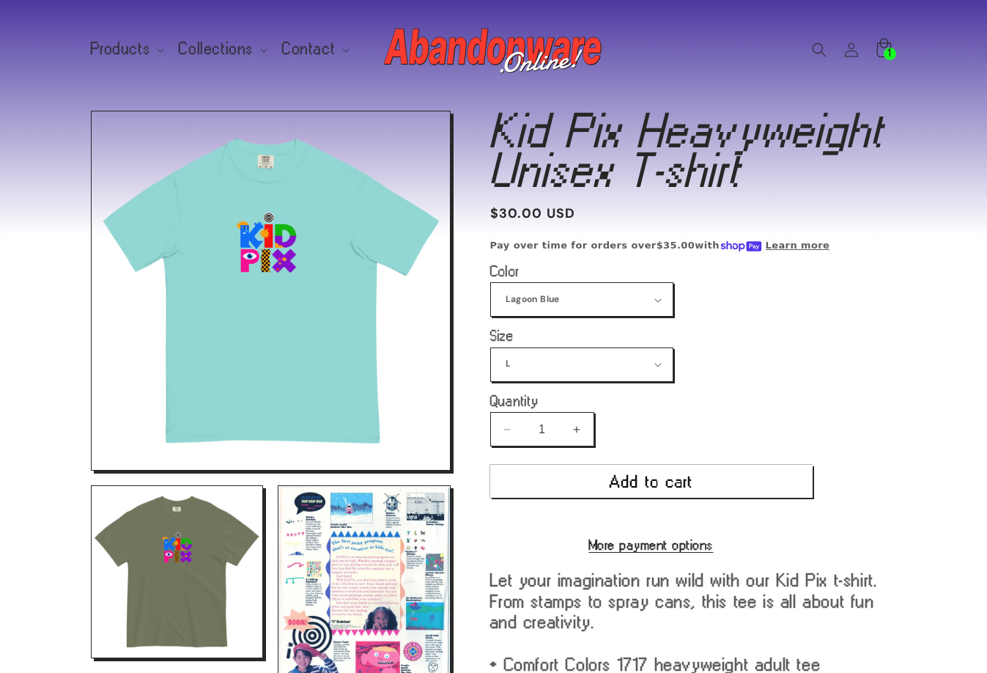
click at [888, 48] on span "1" at bounding box center [890, 54] width 4 height 12
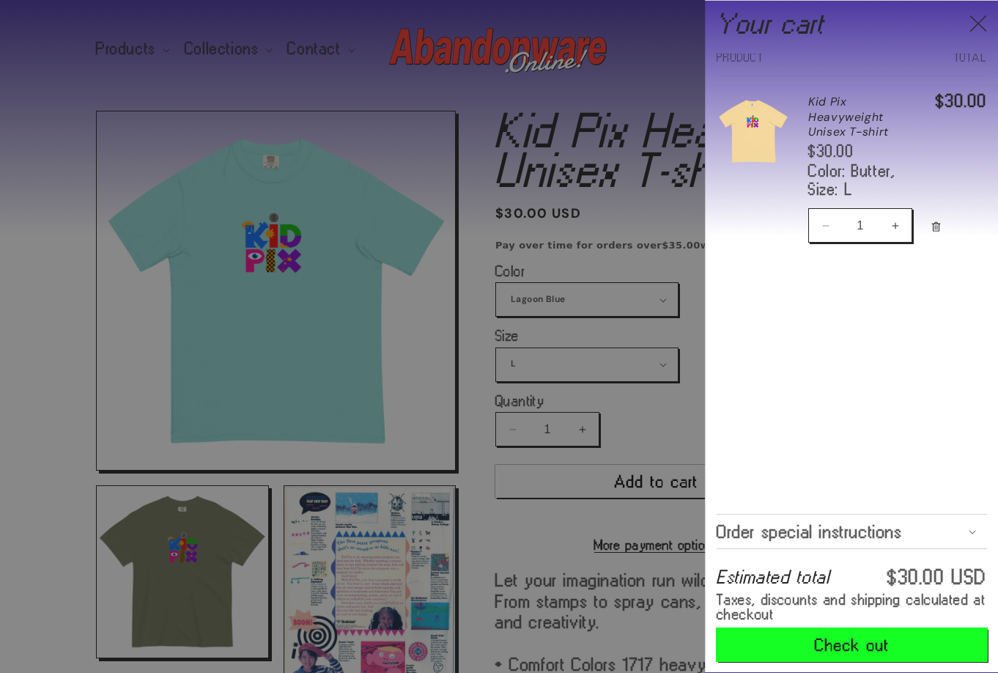
click at [823, 651] on button "Check out" at bounding box center [852, 644] width 270 height 33
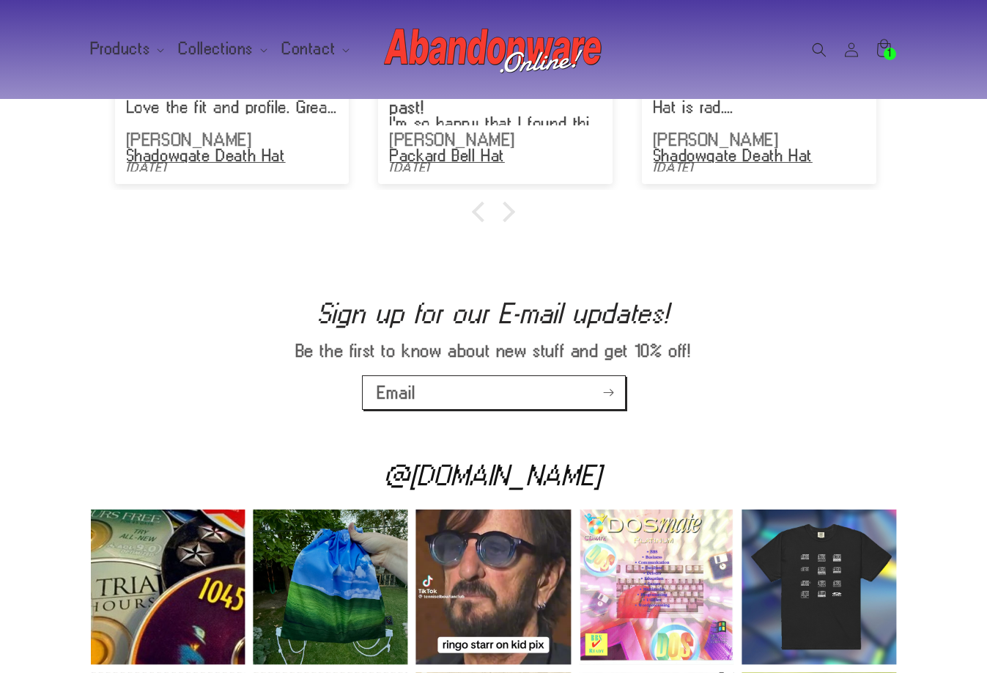
scroll to position [2272, 0]
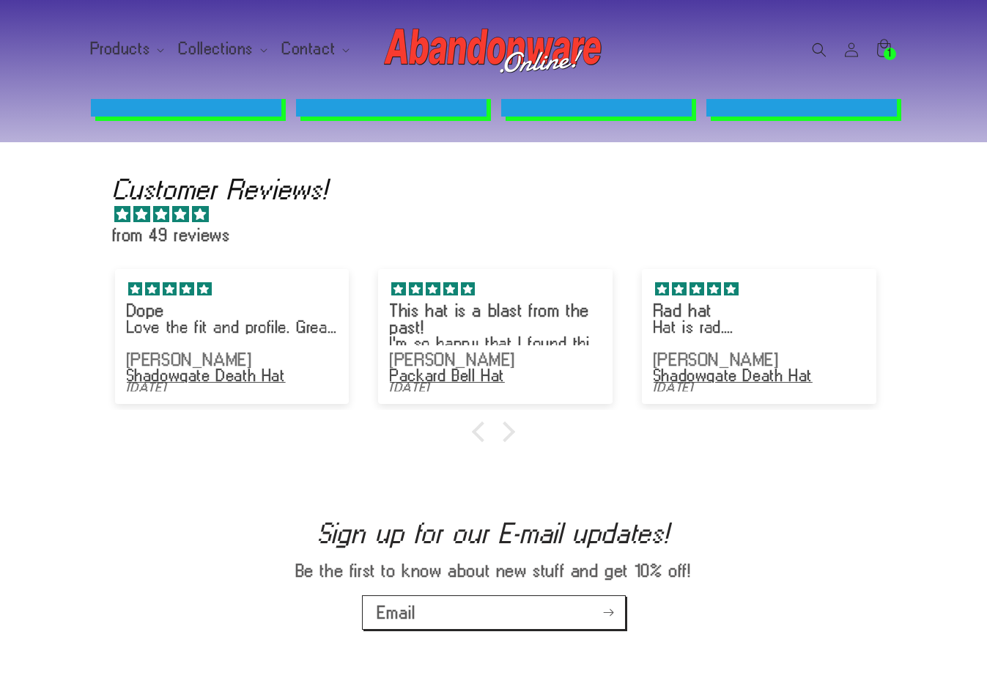
click at [511, 424] on div at bounding box center [494, 431] width 792 height 15
click at [511, 423] on div at bounding box center [505, 431] width 21 height 21
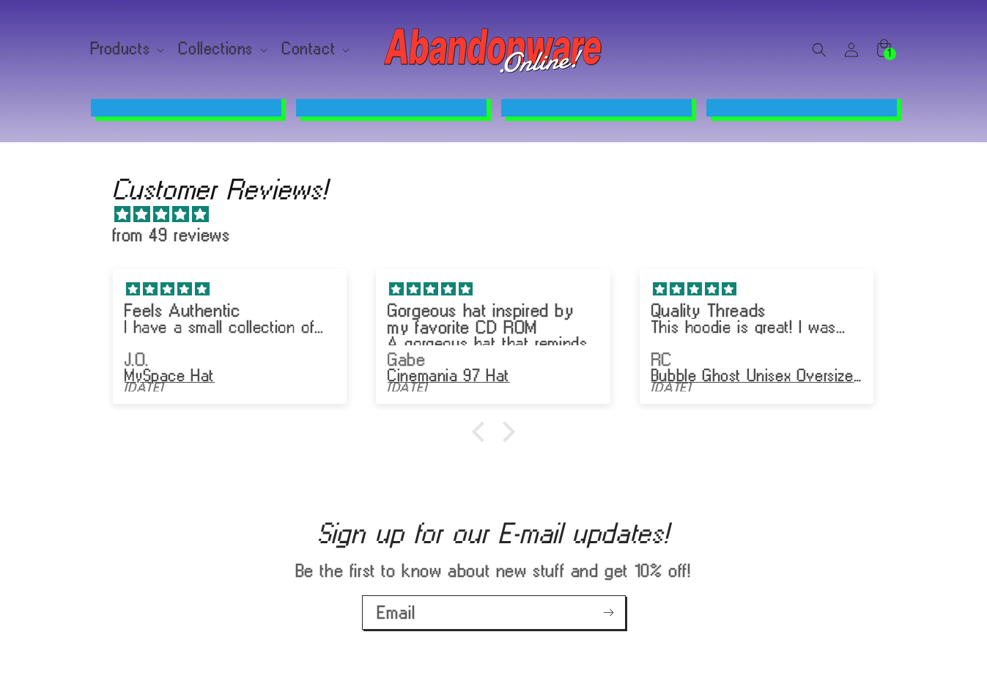
click at [214, 177] on h2 "Customer Reviews!" at bounding box center [501, 188] width 777 height 23
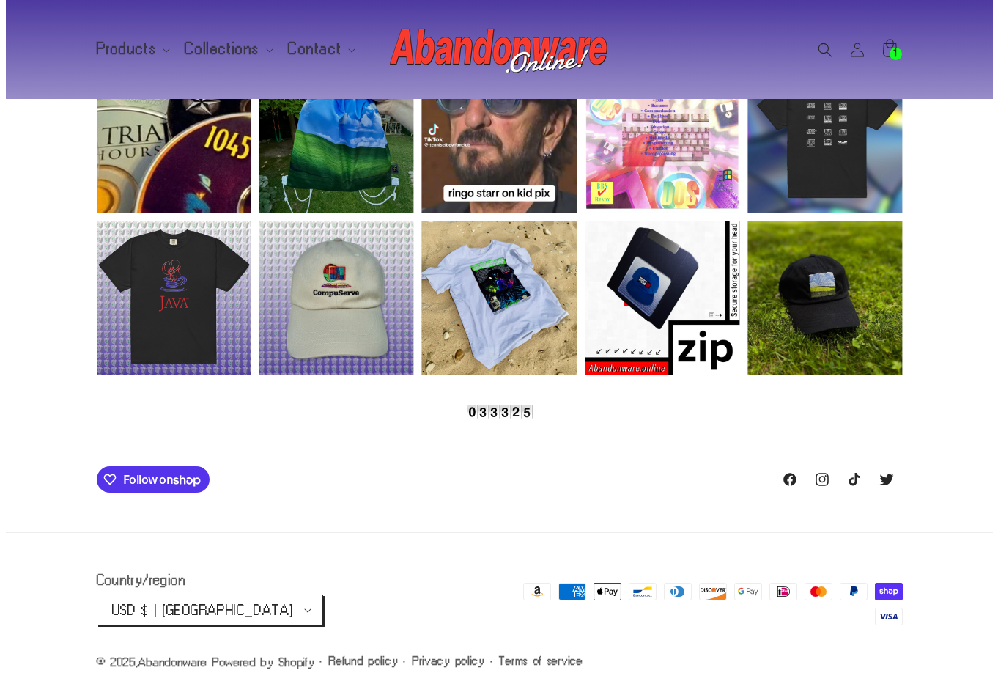
scroll to position [2948, 0]
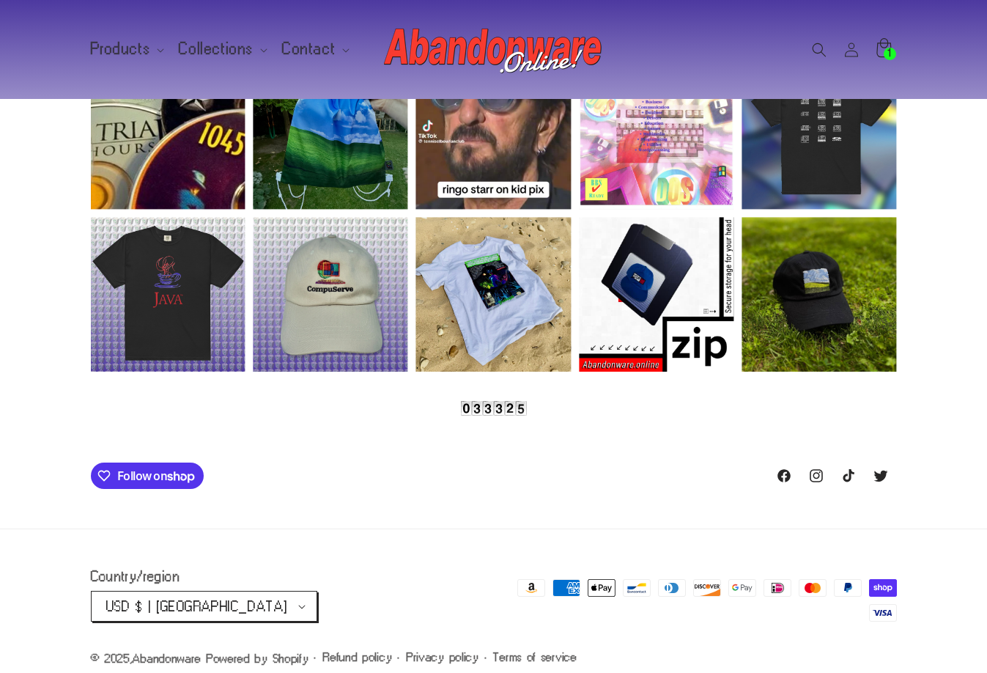
click at [886, 51] on div "1 1 item" at bounding box center [890, 54] width 12 height 12
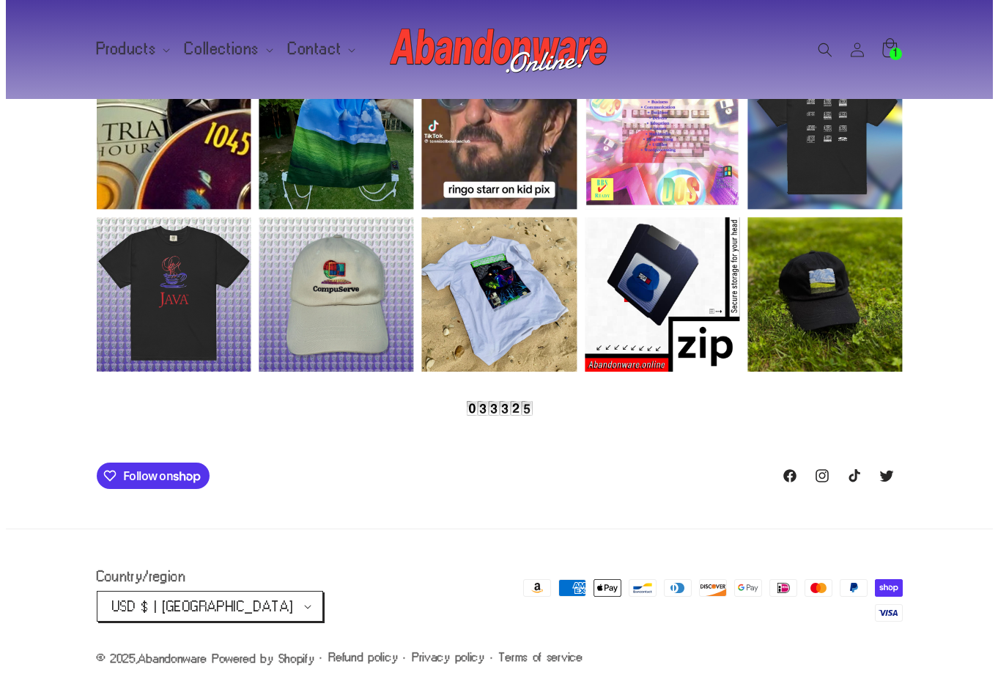
scroll to position [0, 1997]
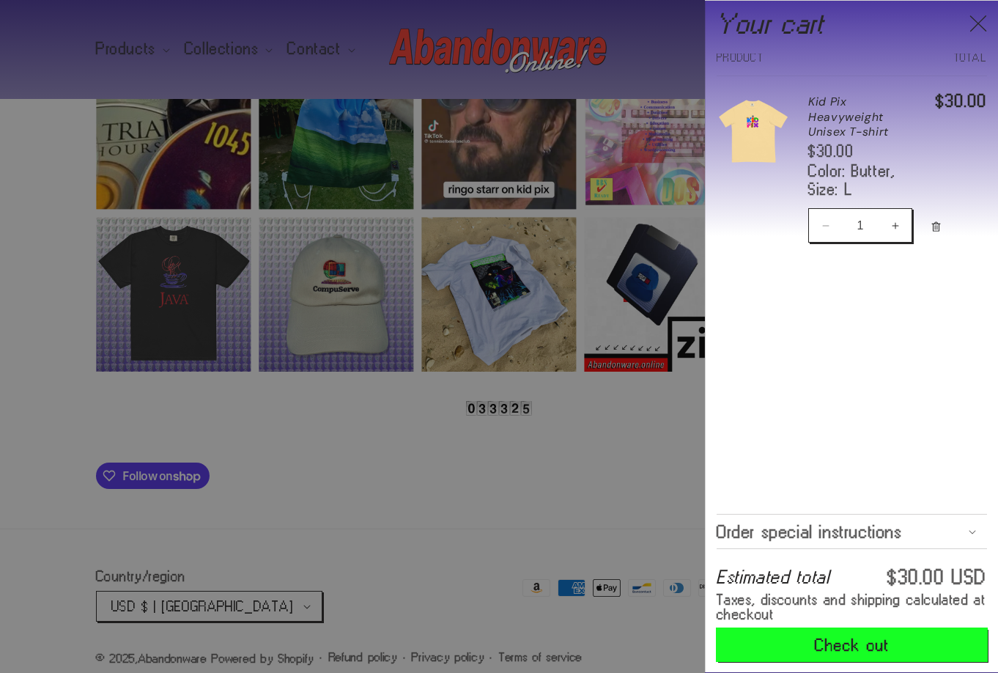
click at [826, 652] on button "Check out" at bounding box center [852, 644] width 270 height 33
